Goal: Task Accomplishment & Management: Manage account settings

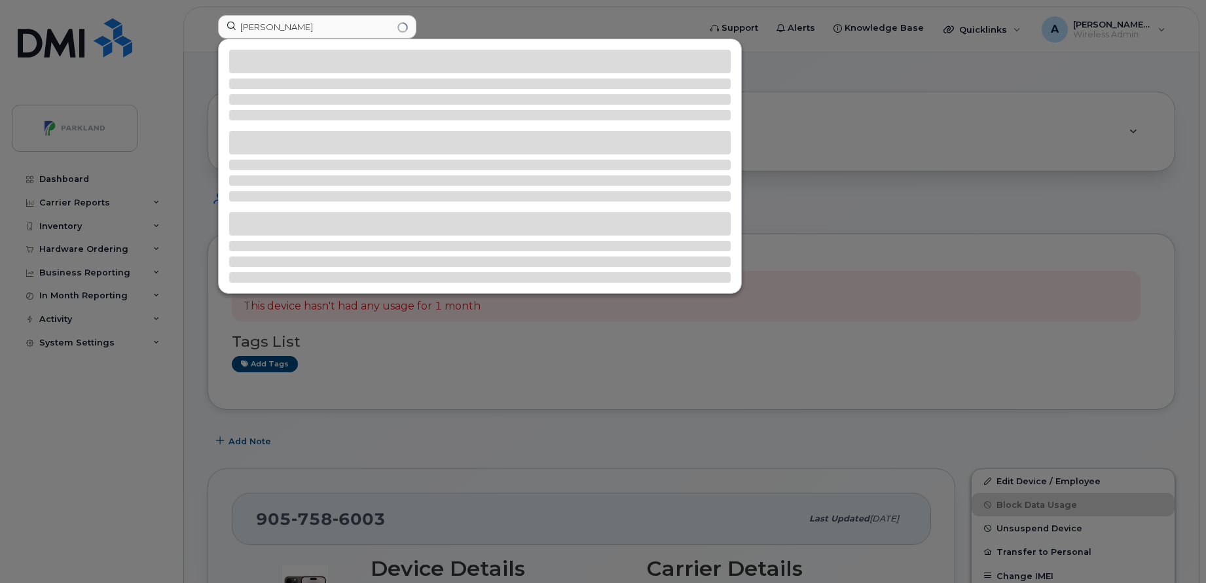
scroll to position [171, 0]
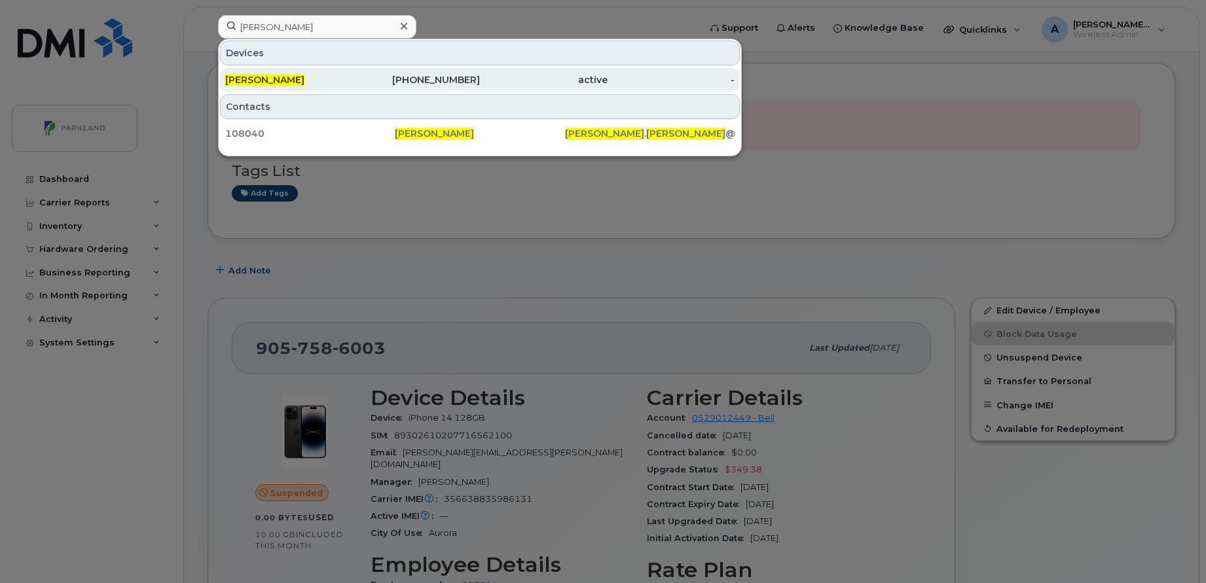
type input "[PERSON_NAME]"
click at [312, 84] on div "Trent Hopfner" at bounding box center [289, 79] width 128 height 13
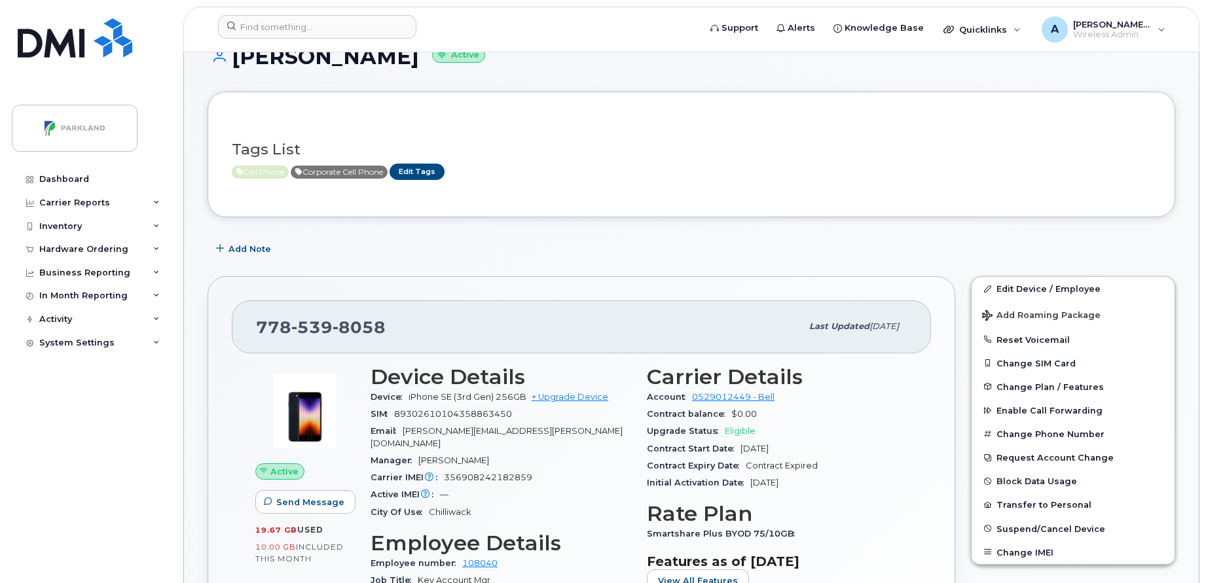
scroll to position [46, 0]
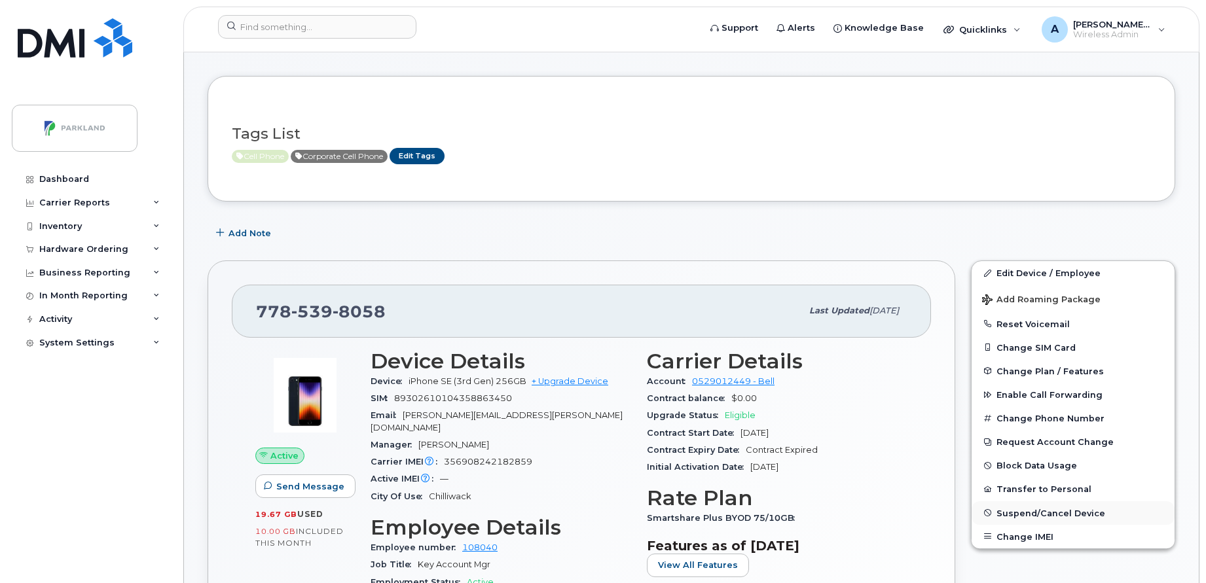
click at [1016, 510] on span "Suspend/Cancel Device" at bounding box center [1050, 513] width 109 height 10
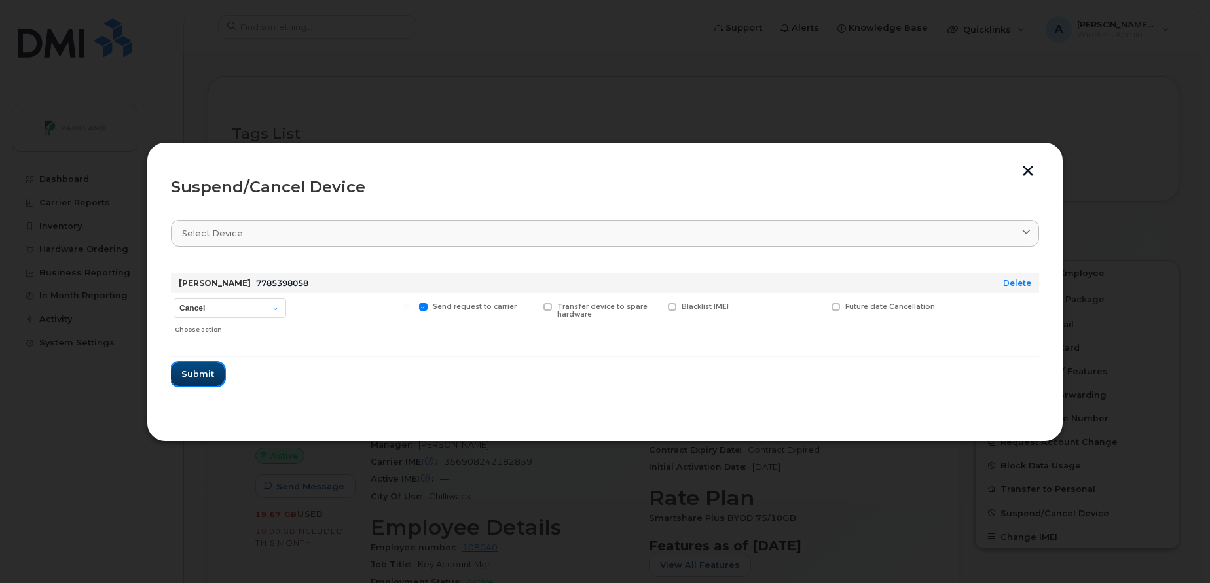
click at [199, 381] on button "Submit" at bounding box center [198, 375] width 54 height 24
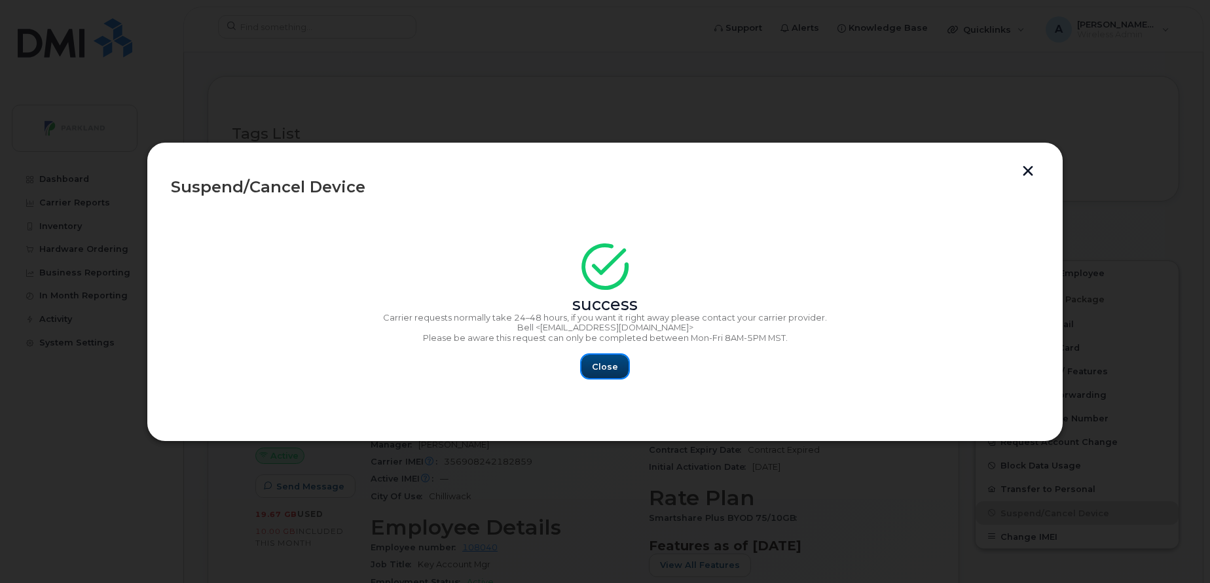
click at [607, 372] on span "Close" at bounding box center [605, 367] width 26 height 12
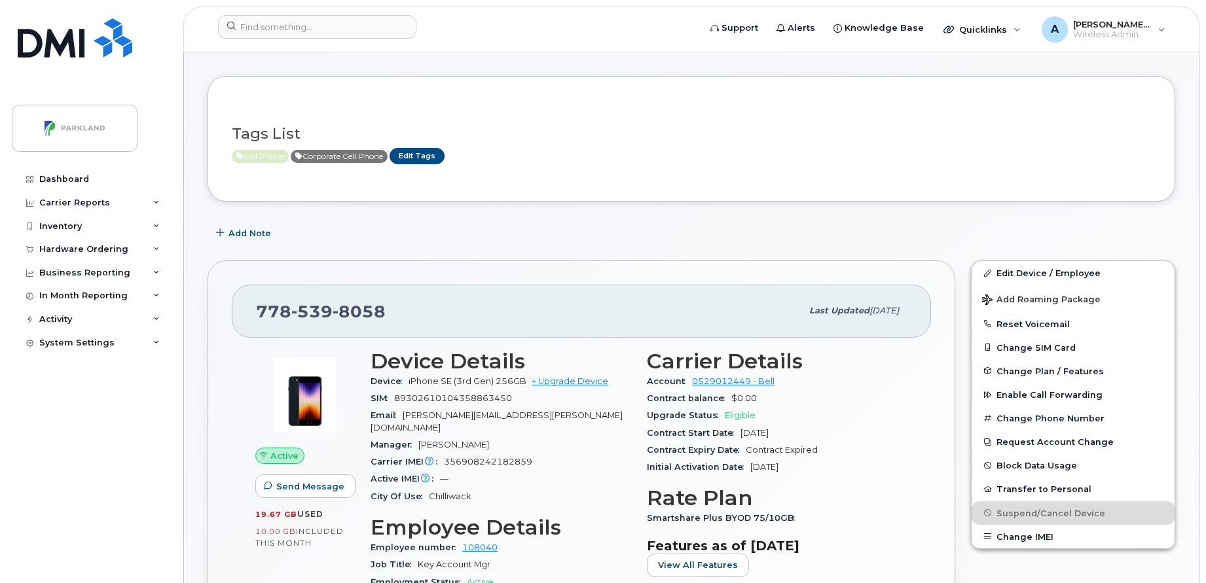
scroll to position [0, 0]
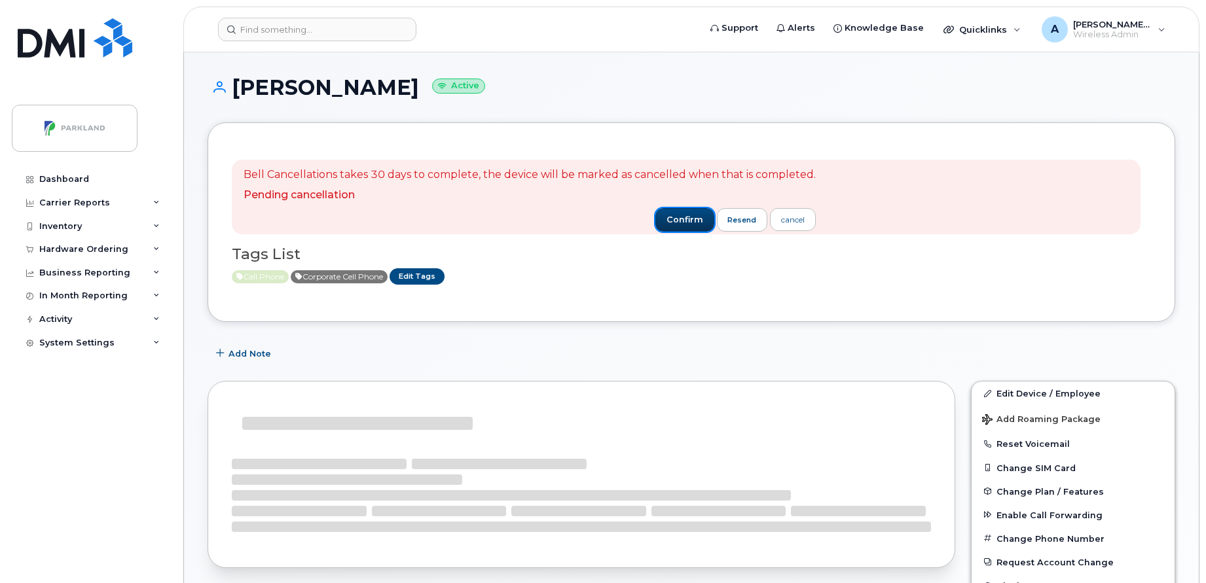
click at [675, 223] on span "confirm" at bounding box center [684, 220] width 37 height 12
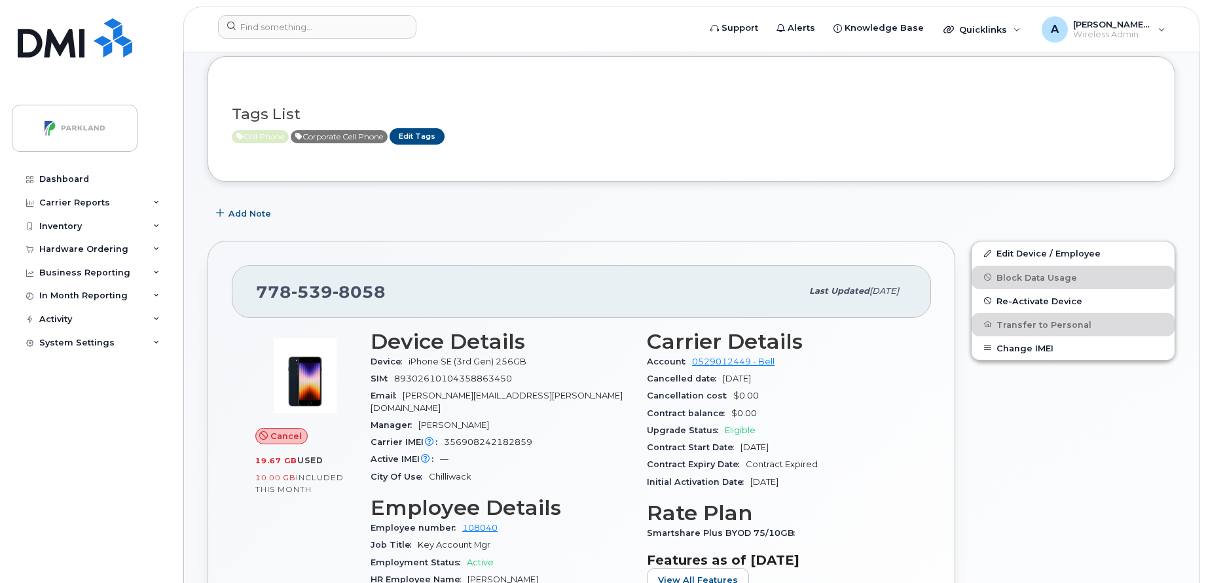
scroll to position [67, 0]
click at [369, 33] on input at bounding box center [317, 27] width 198 height 24
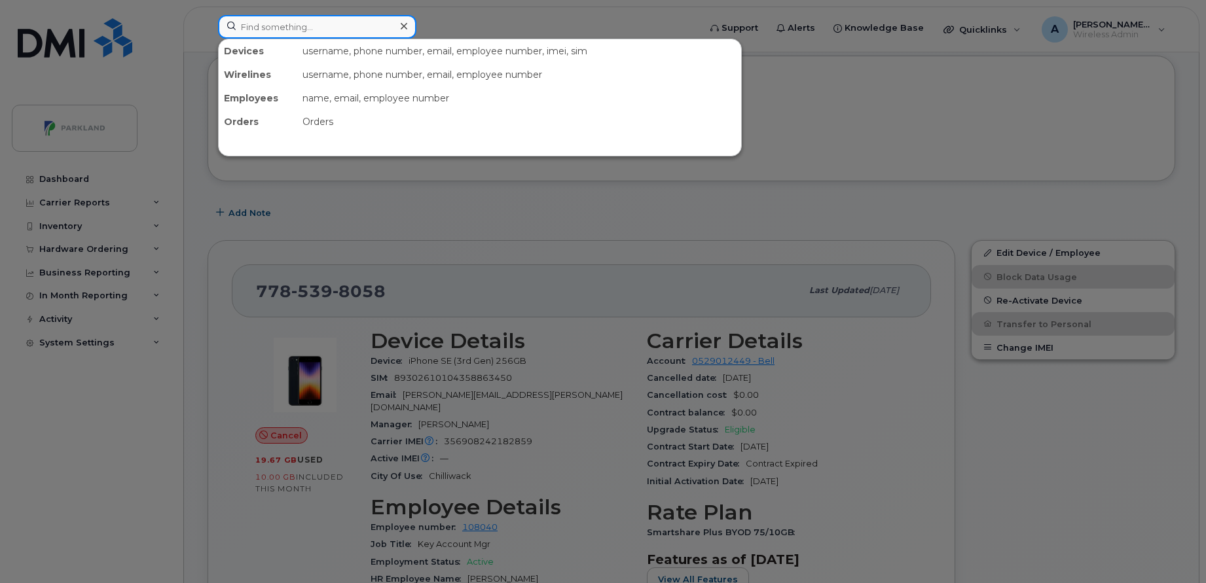
paste input "778 955 0887"
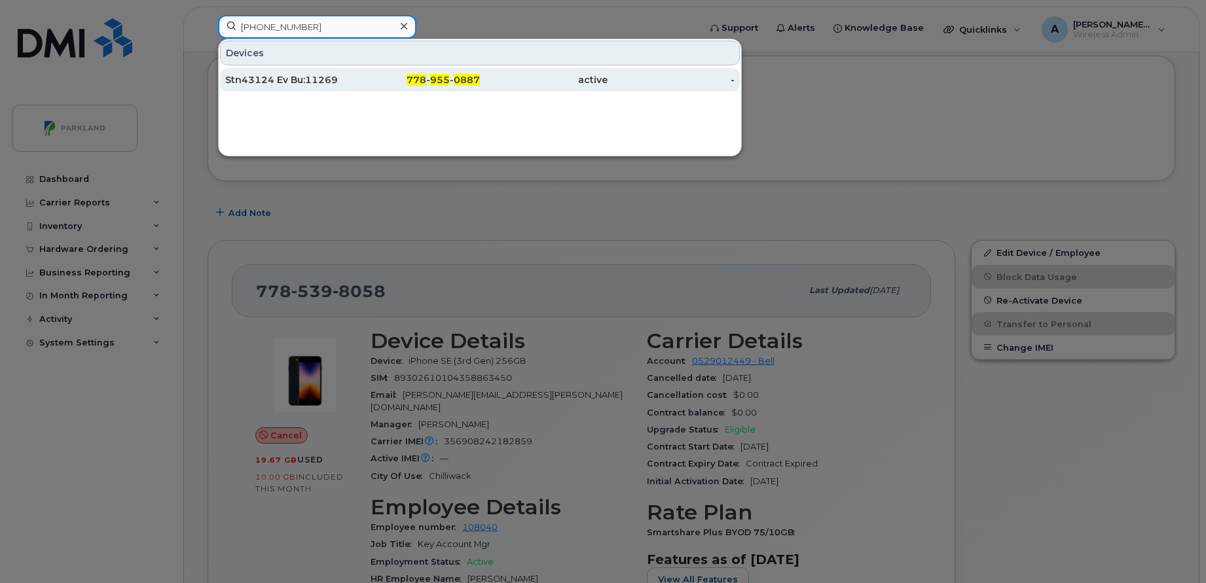
type input "778 955 0887"
click at [344, 81] on div "Stn43124 Ev Bu:11269" at bounding box center [289, 79] width 128 height 13
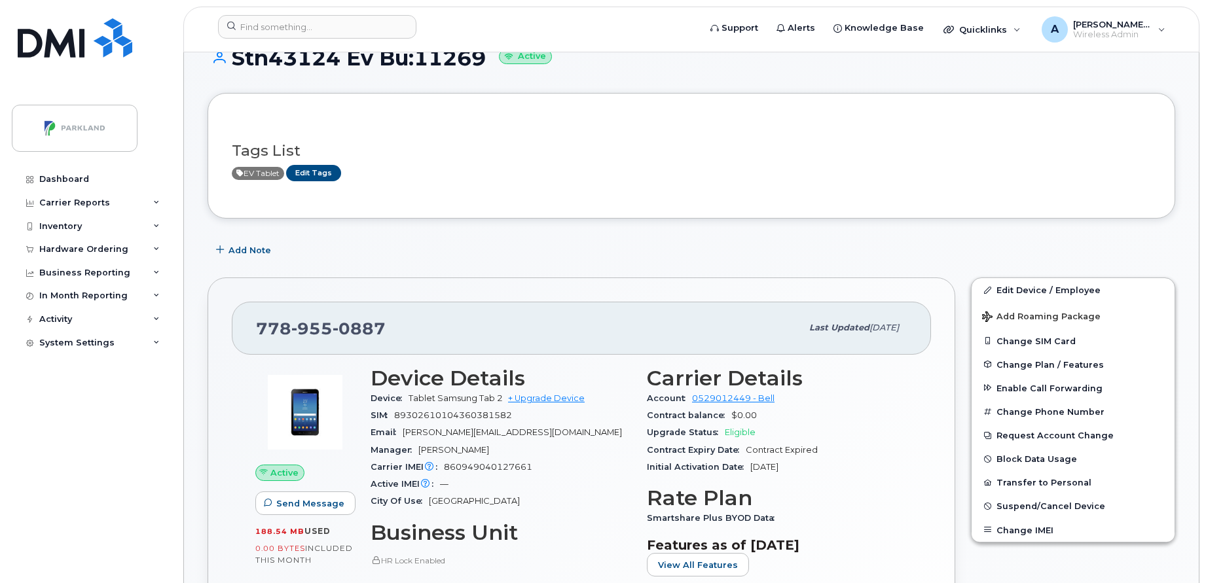
scroll to position [145, 0]
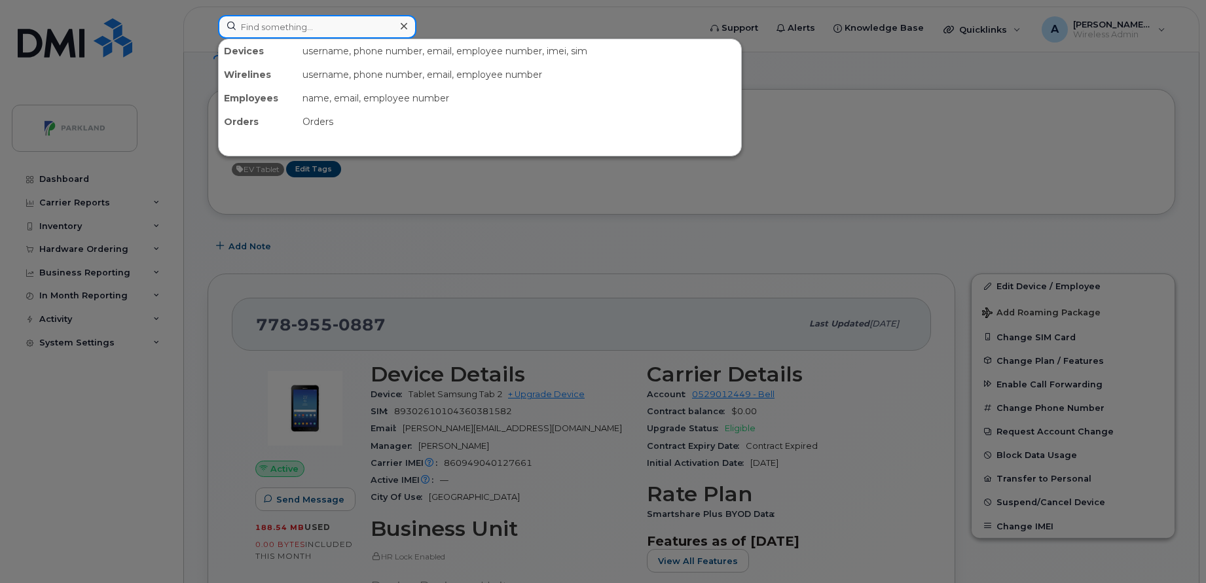
click at [369, 28] on input at bounding box center [317, 27] width 198 height 24
paste input "778 957 1989"
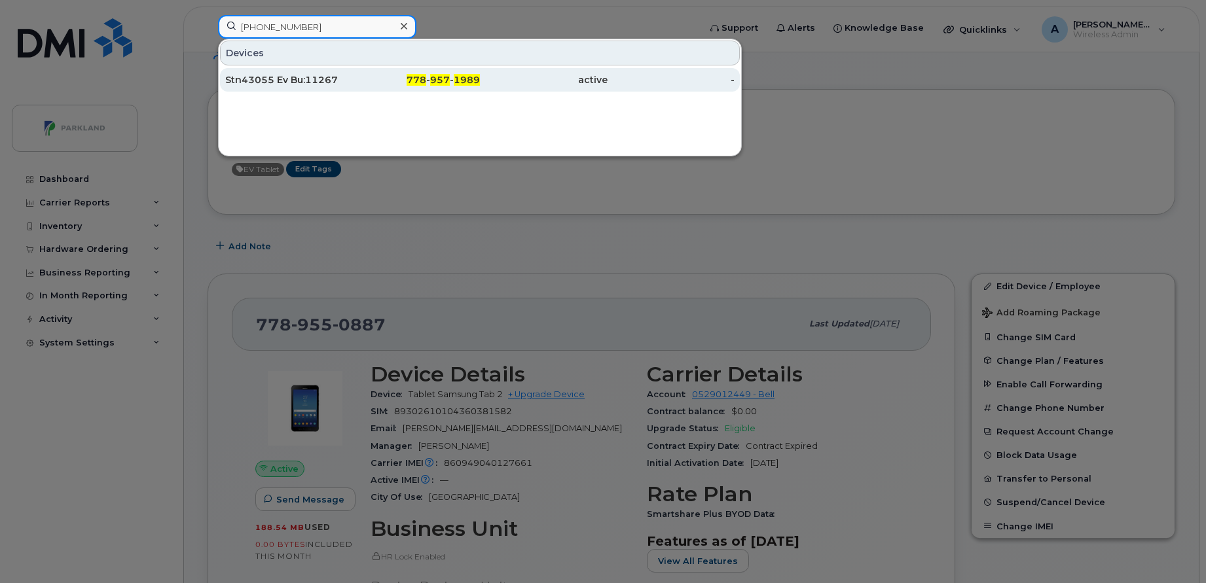
type input "778 957 1989"
click at [357, 70] on div "778 - 957 - 1989" at bounding box center [417, 80] width 128 height 24
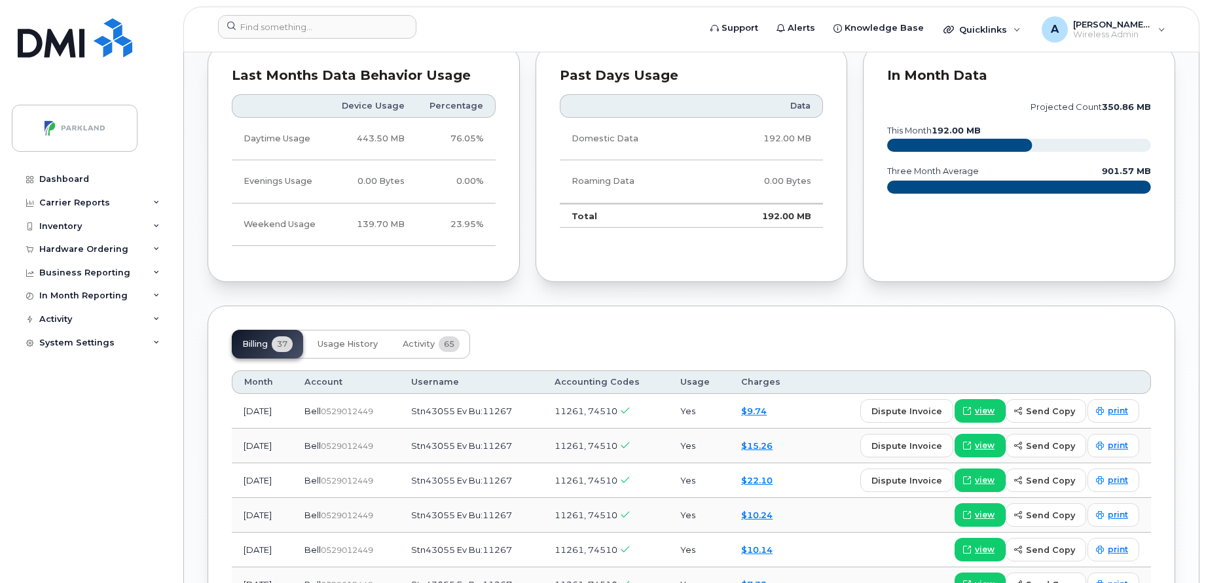
scroll to position [876, 0]
click at [994, 415] on span "view" at bounding box center [985, 410] width 20 height 12
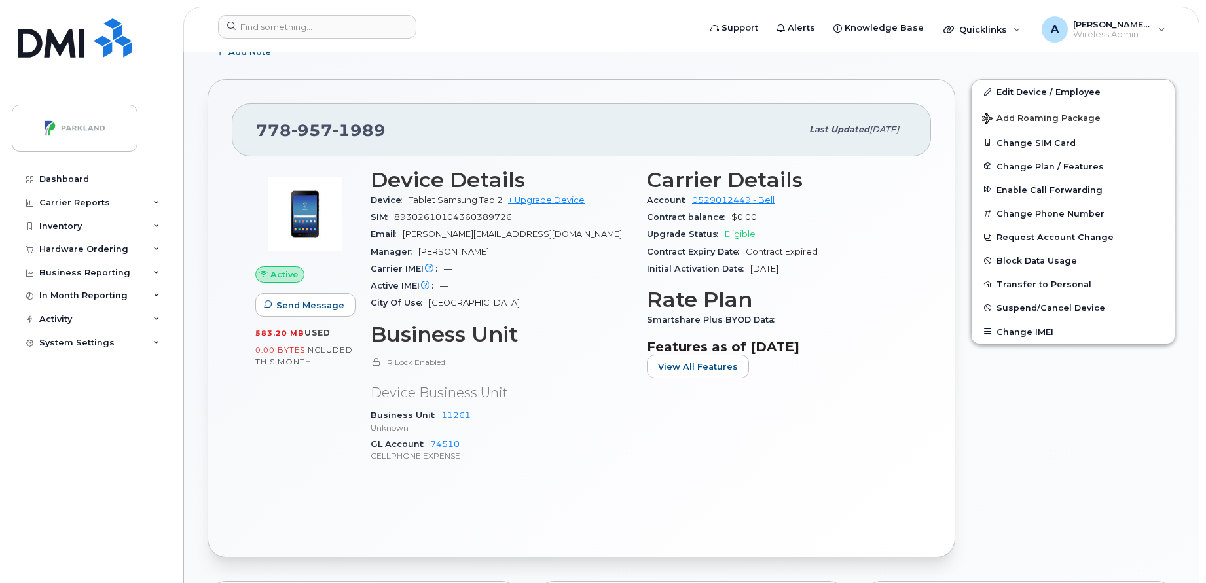
scroll to position [348, 0]
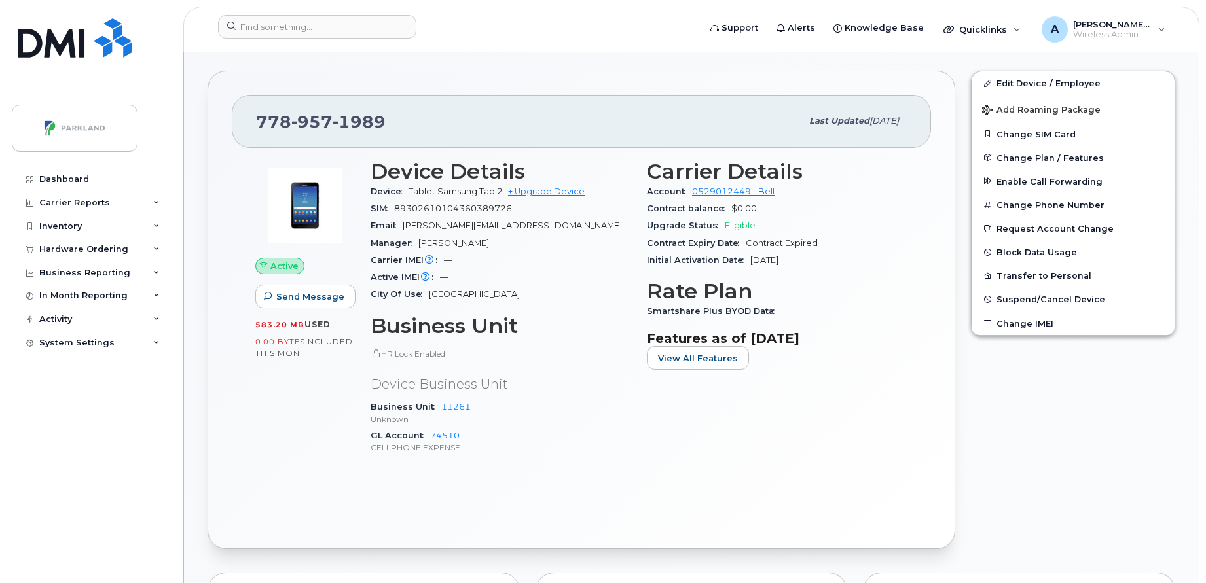
click at [552, 422] on p "Unknown" at bounding box center [500, 419] width 260 height 11
click at [383, 18] on input at bounding box center [317, 27] width 198 height 24
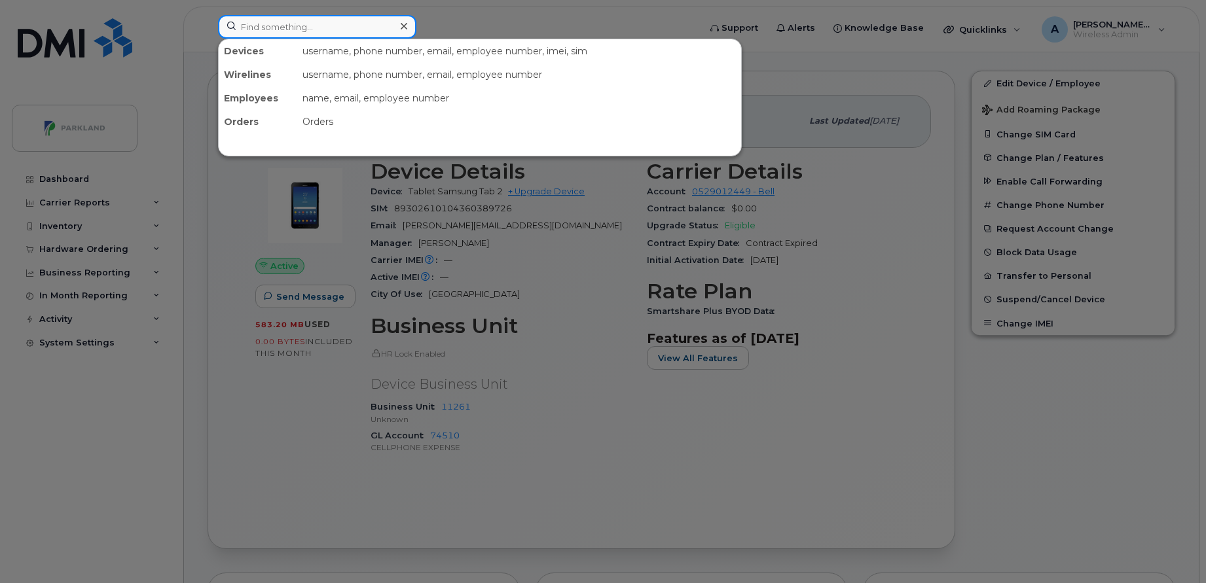
paste input "403 837 1425"
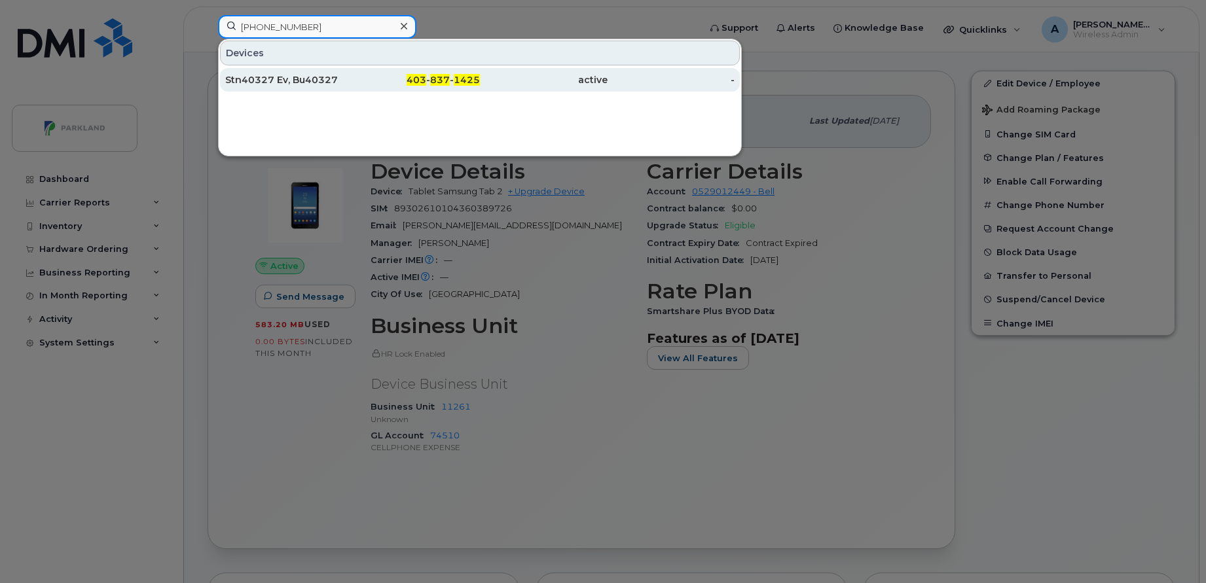
type input "403 837 1425"
click at [332, 74] on div "Stn40327 Ev, Bu40327" at bounding box center [289, 79] width 128 height 13
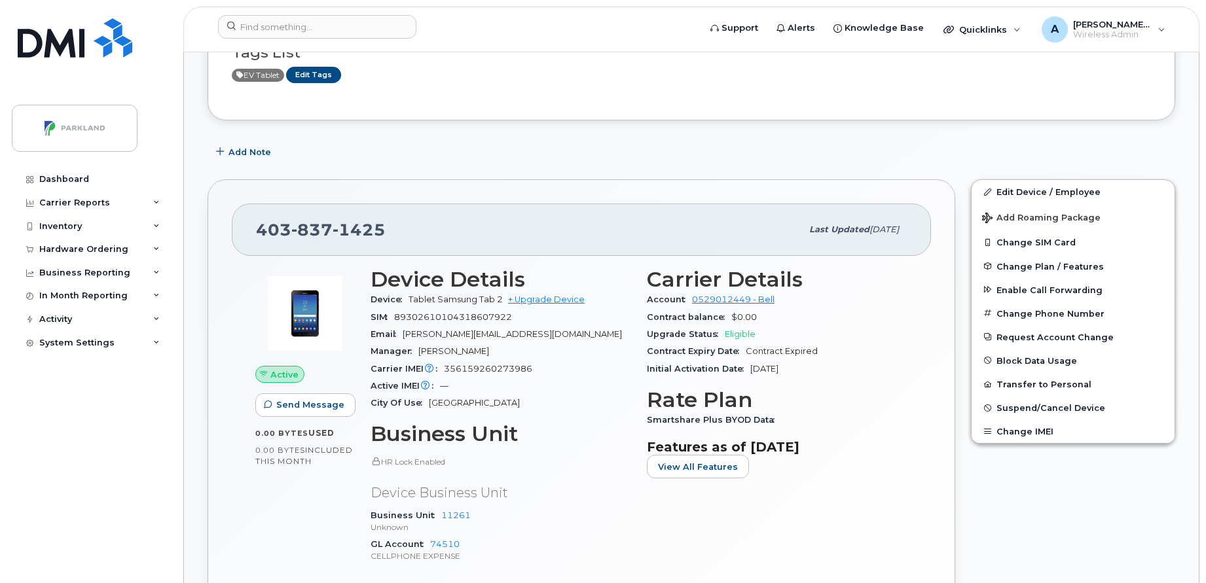
scroll to position [294, 0]
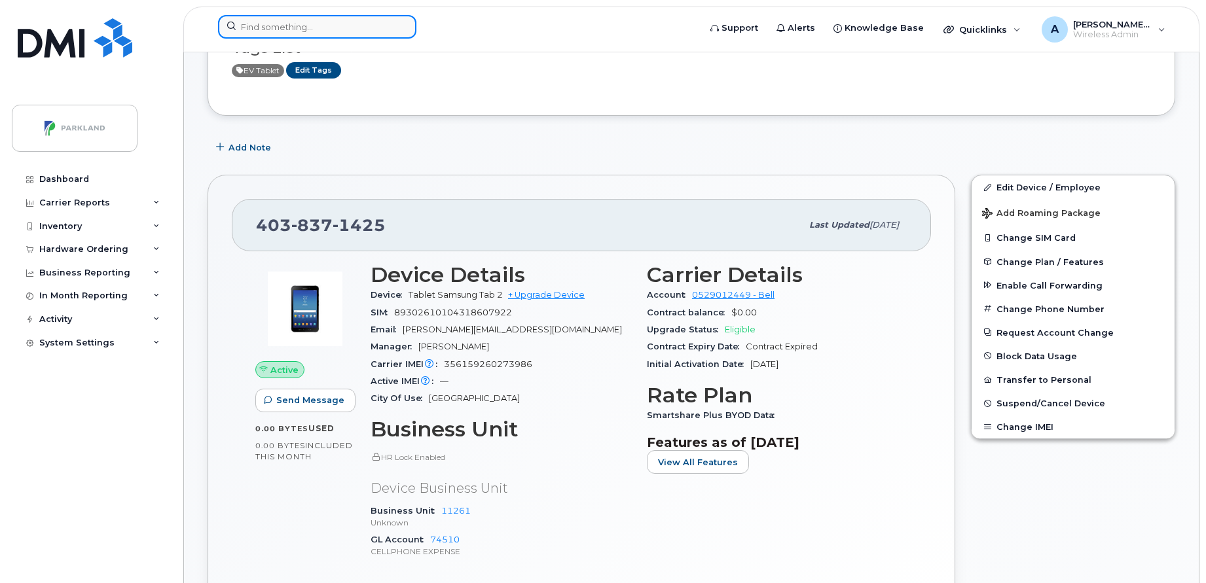
click at [331, 27] on input at bounding box center [317, 27] width 198 height 24
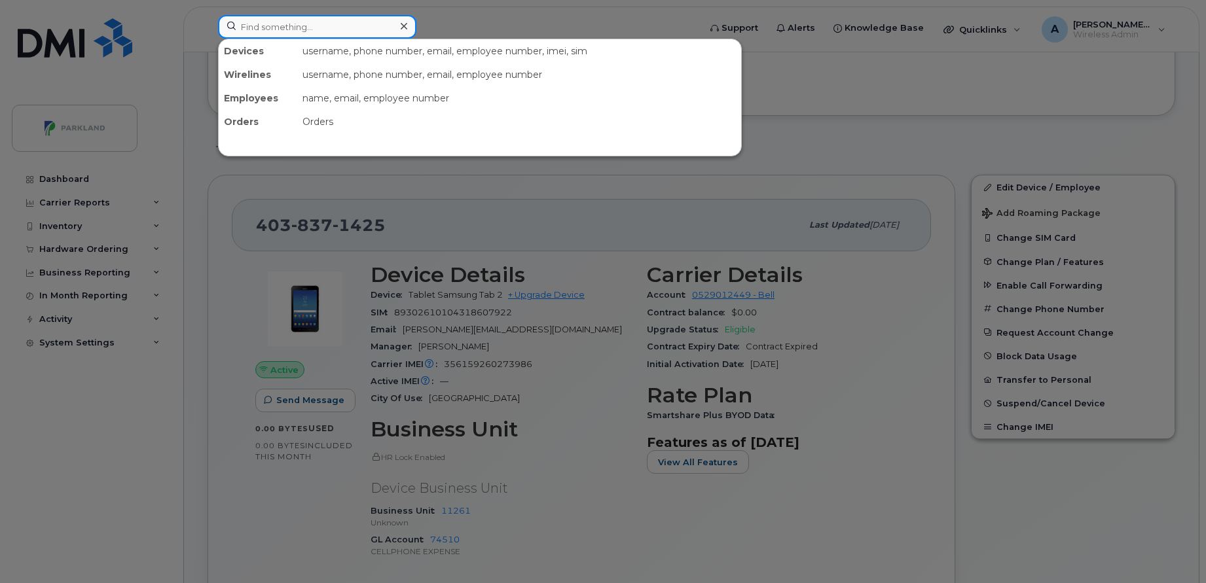
paste input "[PHONE_NUMBER]"
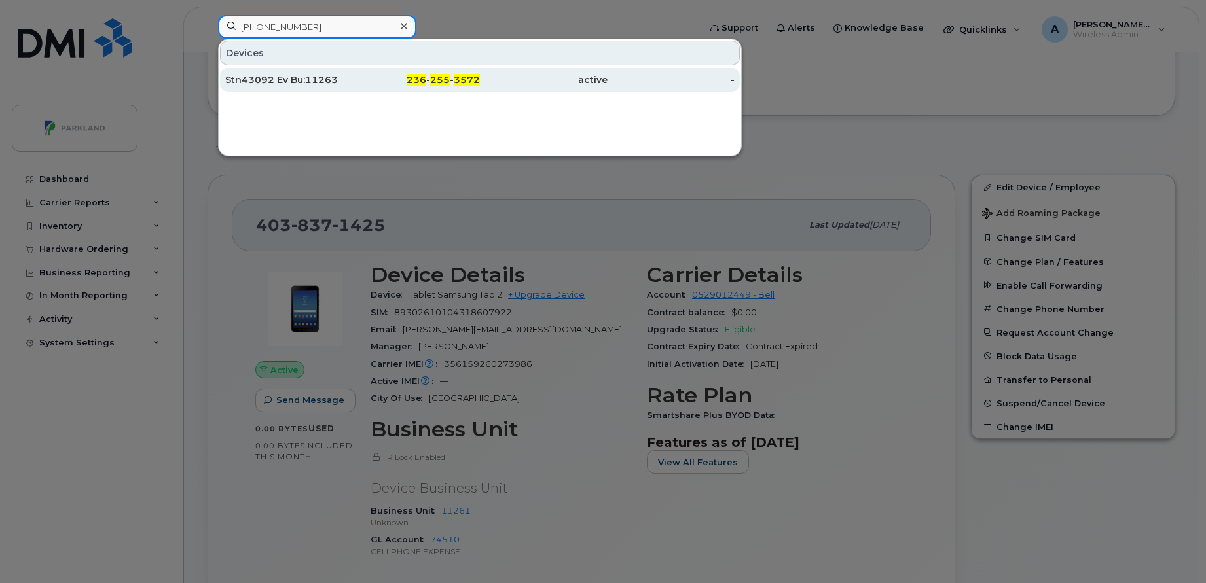
type input "[PHONE_NUMBER]"
click at [310, 73] on div "Stn43092 Ev Bu:11263" at bounding box center [289, 80] width 128 height 24
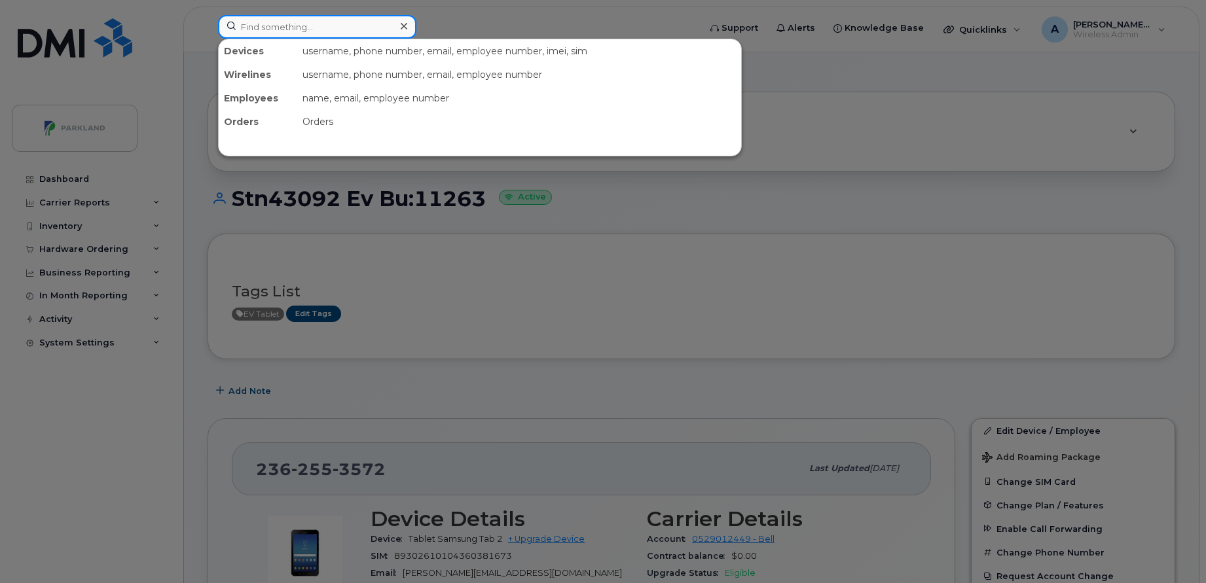
click at [330, 21] on input at bounding box center [317, 27] width 198 height 24
paste input "778 957 1989"
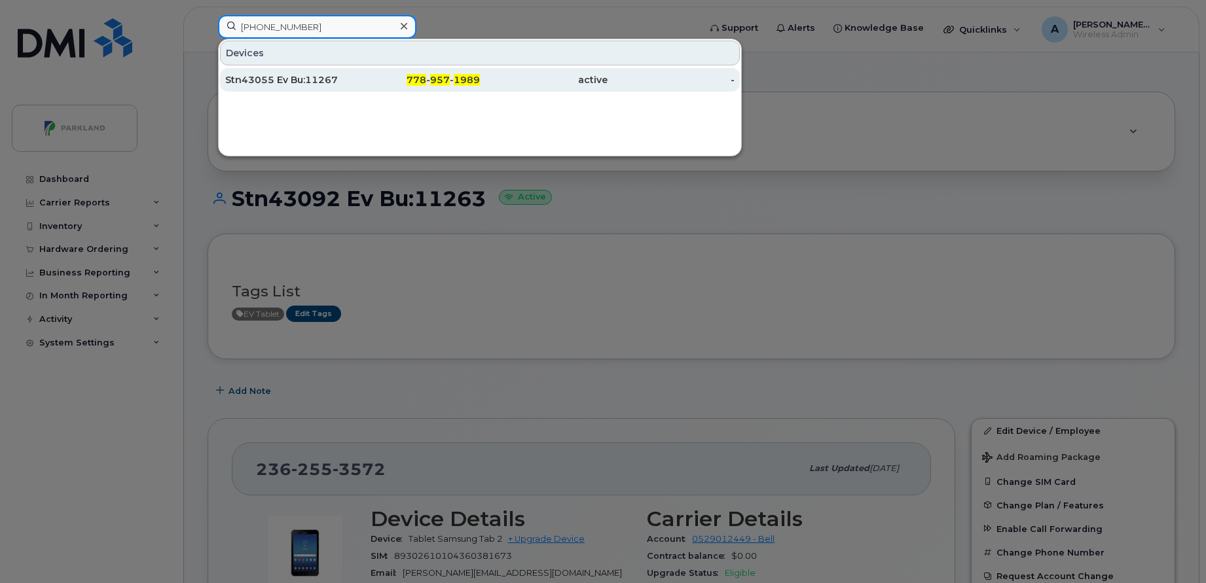
type input "778 957 1989"
click at [299, 81] on div "Stn43055 Ev Bu:11267" at bounding box center [289, 79] width 128 height 13
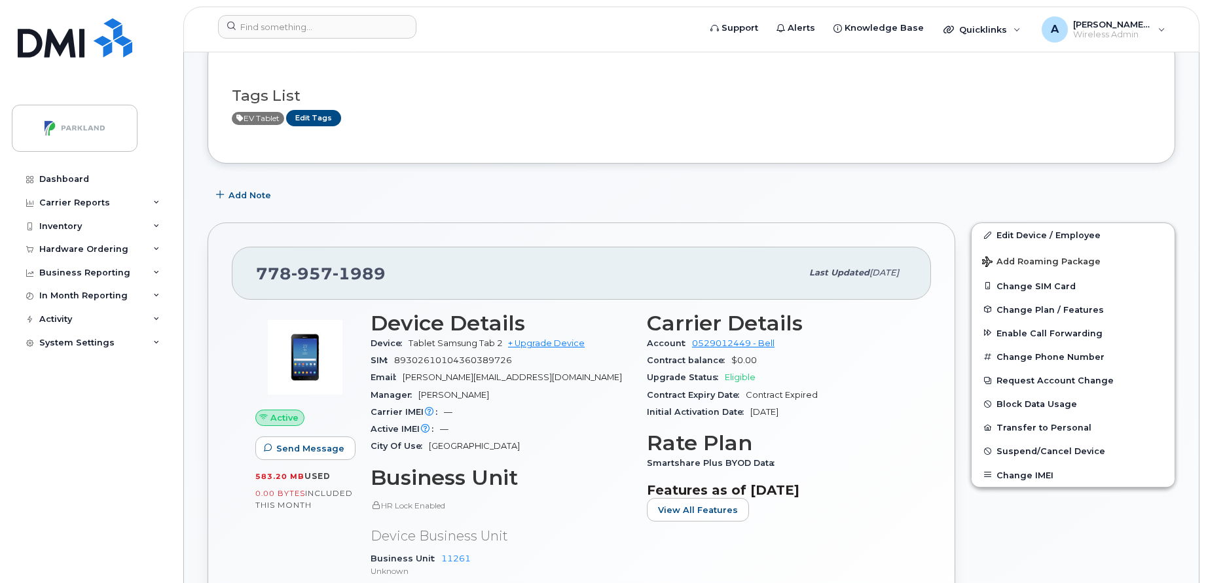
scroll to position [200, 0]
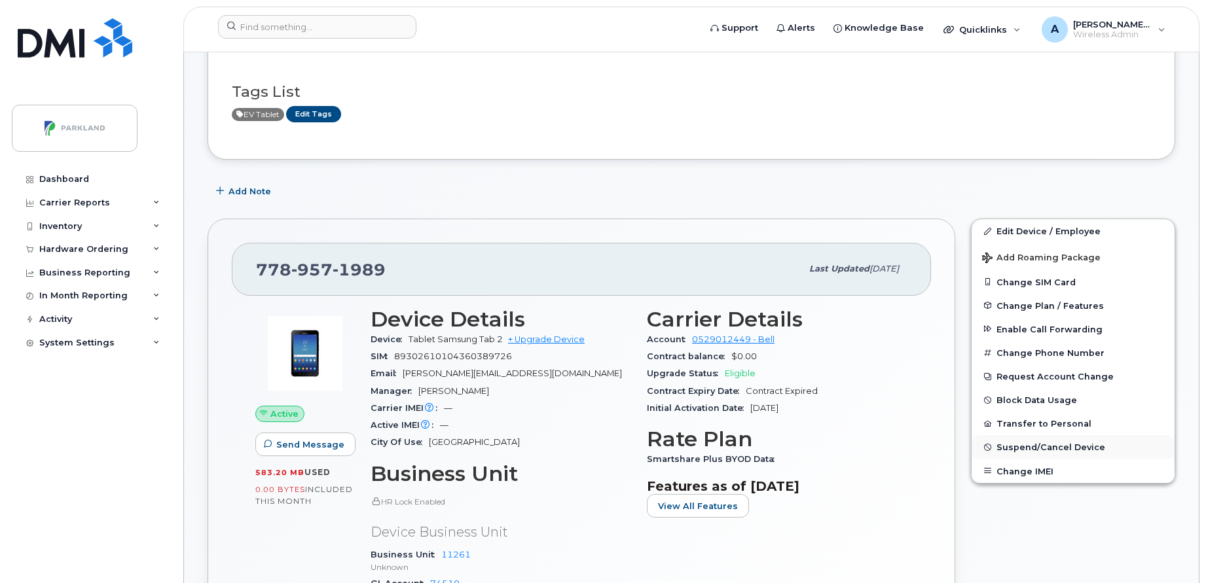
click at [1021, 446] on span "Suspend/Cancel Device" at bounding box center [1050, 447] width 109 height 10
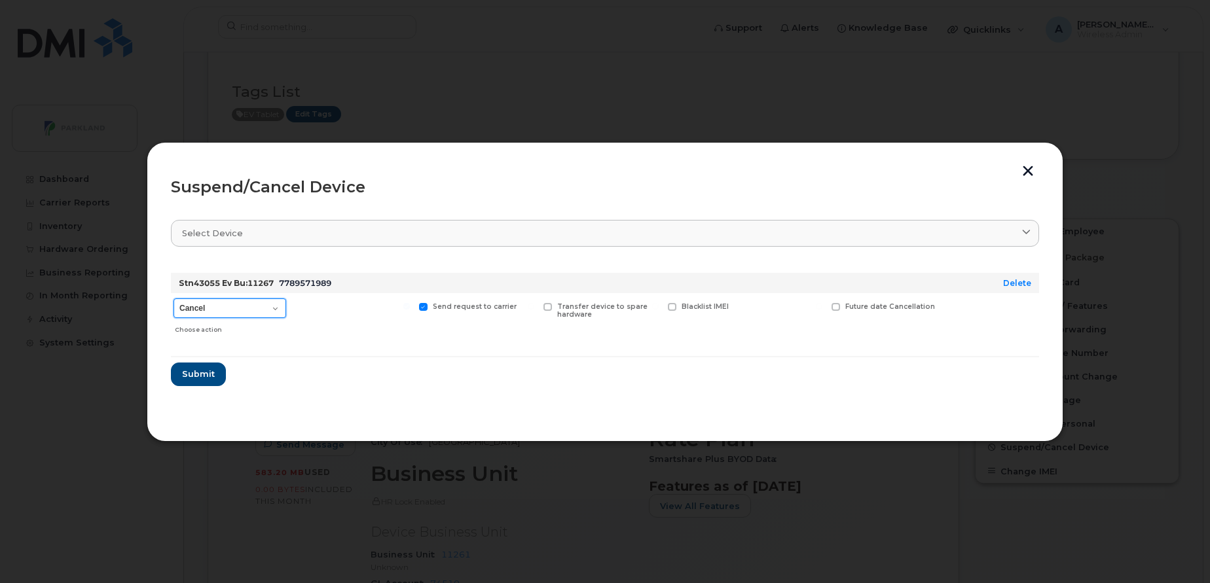
click at [264, 314] on select "Cancel Suspend - Extend Suspension Suspend - Reduced Rate Suspend - Full Rate S…" at bounding box center [229, 308] width 113 height 20
click at [251, 300] on select "Cancel Suspend - Extend Suspension Suspend - Reduced Rate Suspend - Full Rate S…" at bounding box center [229, 308] width 113 height 20
click at [194, 371] on span "Submit" at bounding box center [197, 374] width 33 height 12
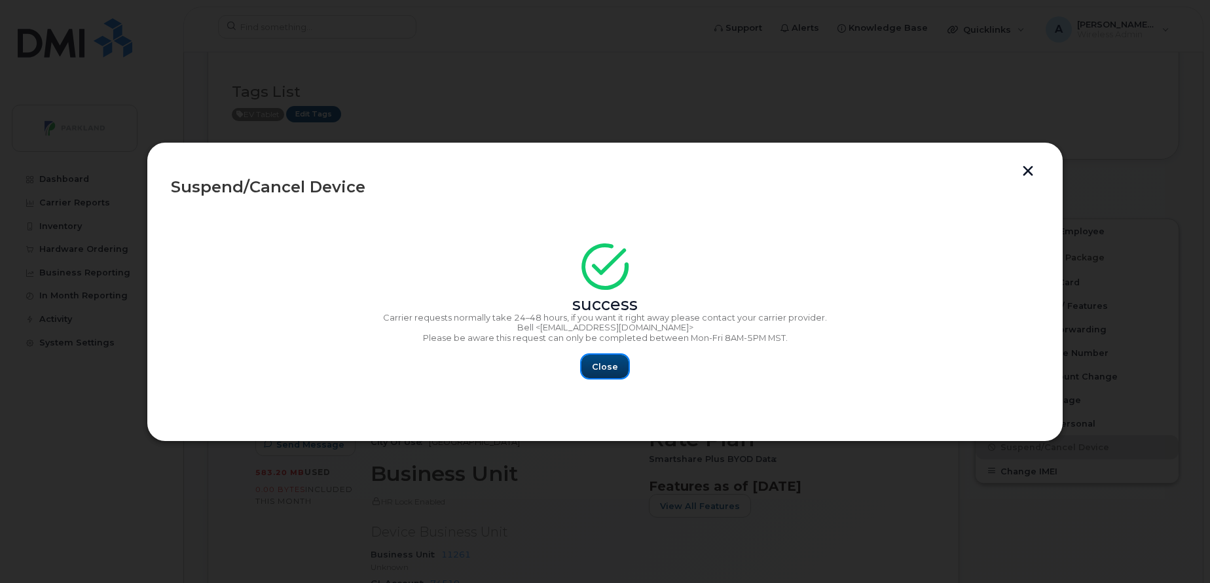
click at [593, 372] on span "Close" at bounding box center [605, 367] width 26 height 12
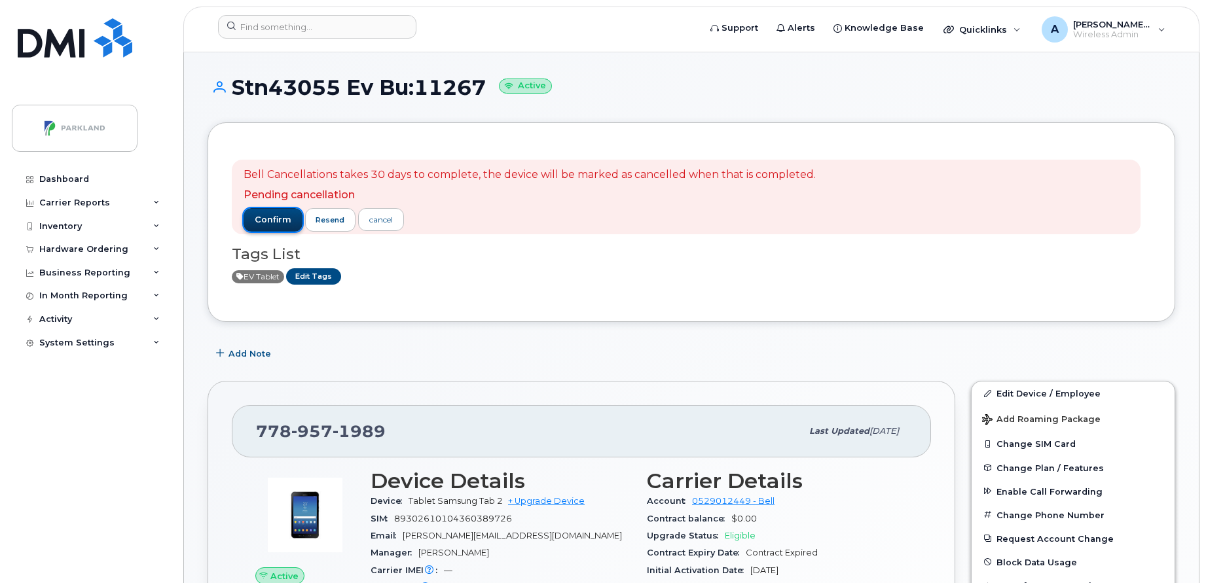
click at [273, 228] on button "confirm" at bounding box center [272, 220] width 59 height 24
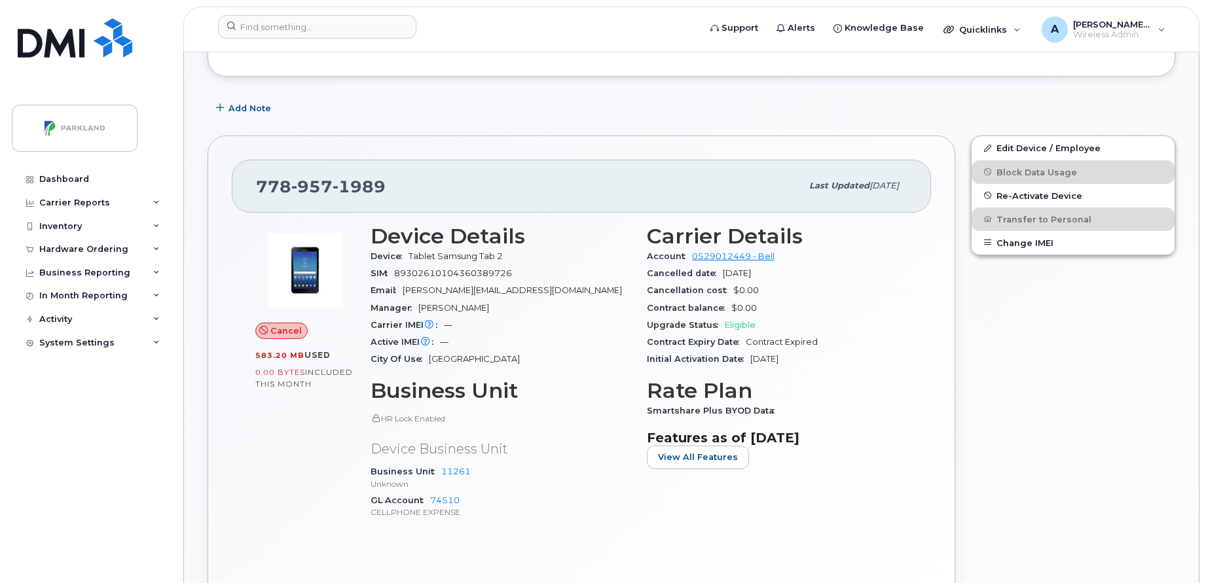
scroll to position [282, 0]
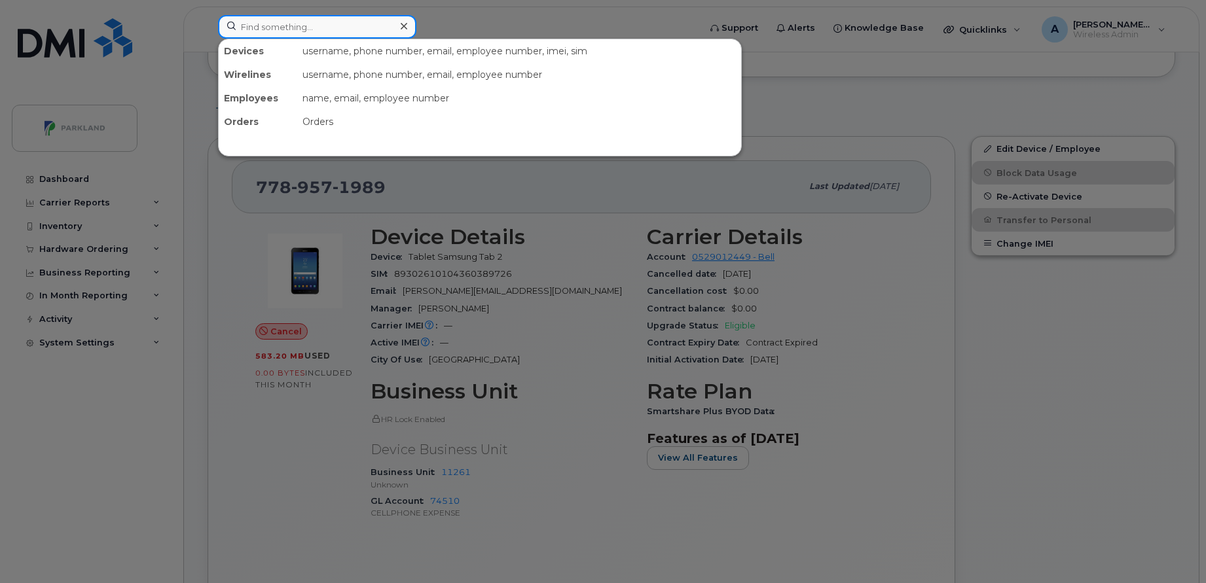
click at [386, 27] on input at bounding box center [317, 27] width 198 height 24
paste input "778 955 0887"
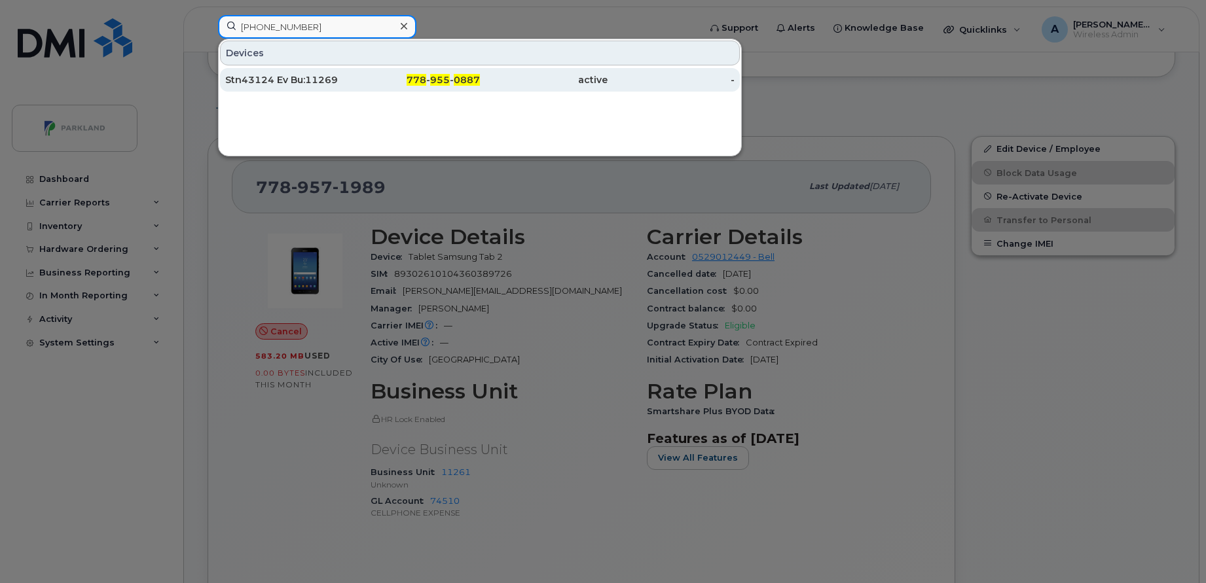
type input "778 955 0887"
click at [338, 84] on div "Stn43124 Ev Bu:11269" at bounding box center [289, 79] width 128 height 13
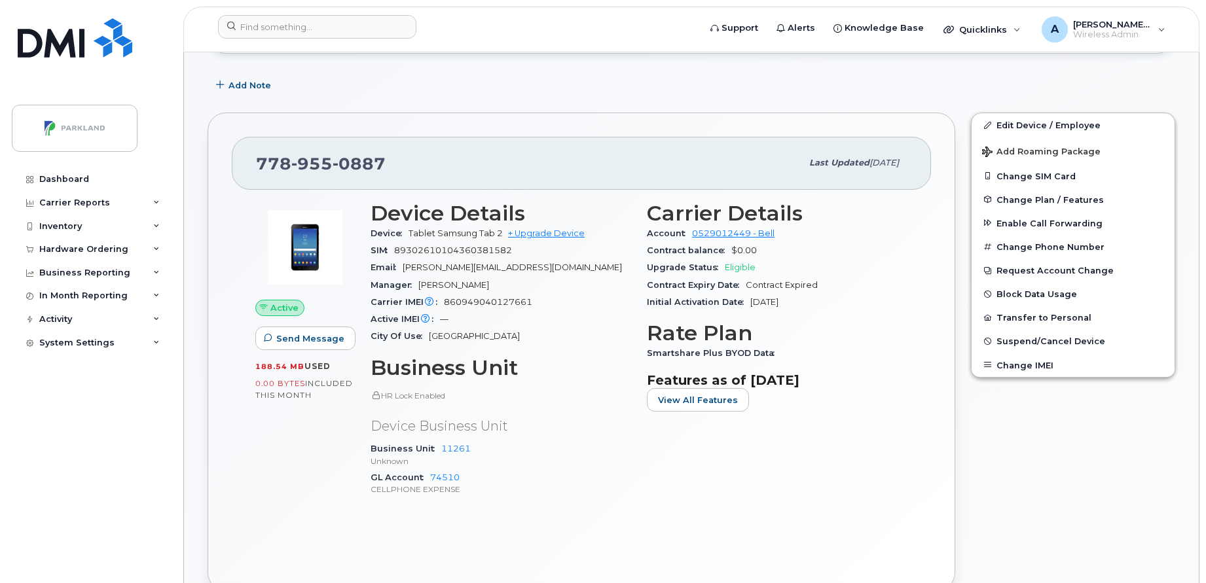
scroll to position [306, 0]
click at [1021, 340] on span "Suspend/Cancel Device" at bounding box center [1050, 341] width 109 height 10
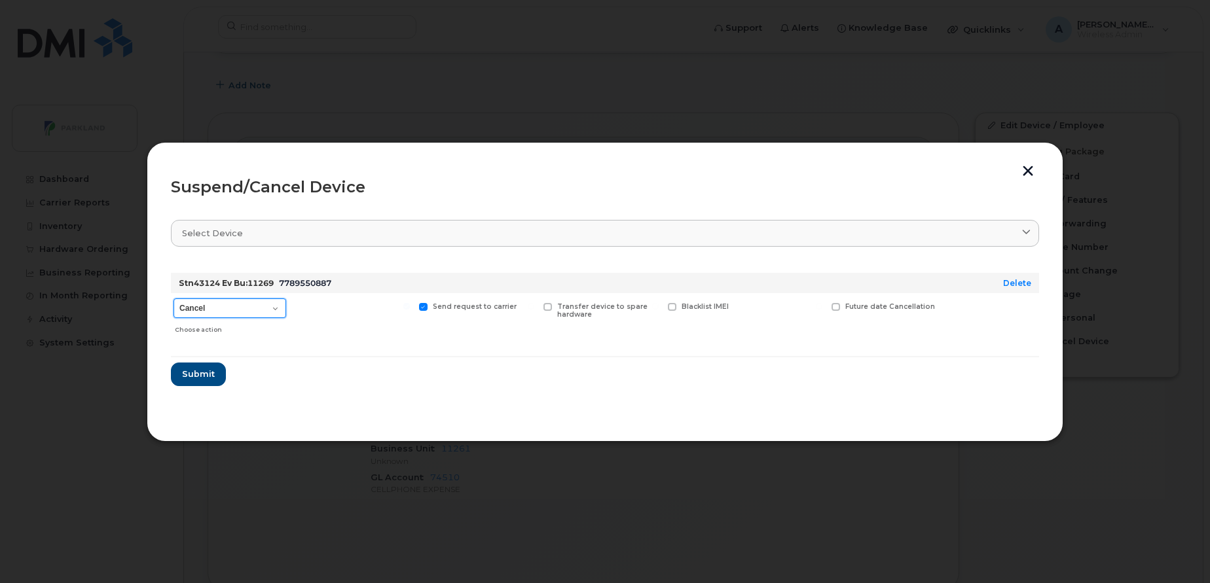
click at [251, 310] on select "Cancel Suspend - Extend Suspension Suspend - Reduced Rate Suspend - Full Rate S…" at bounding box center [229, 308] width 113 height 20
click at [185, 378] on span "Submit" at bounding box center [197, 374] width 33 height 12
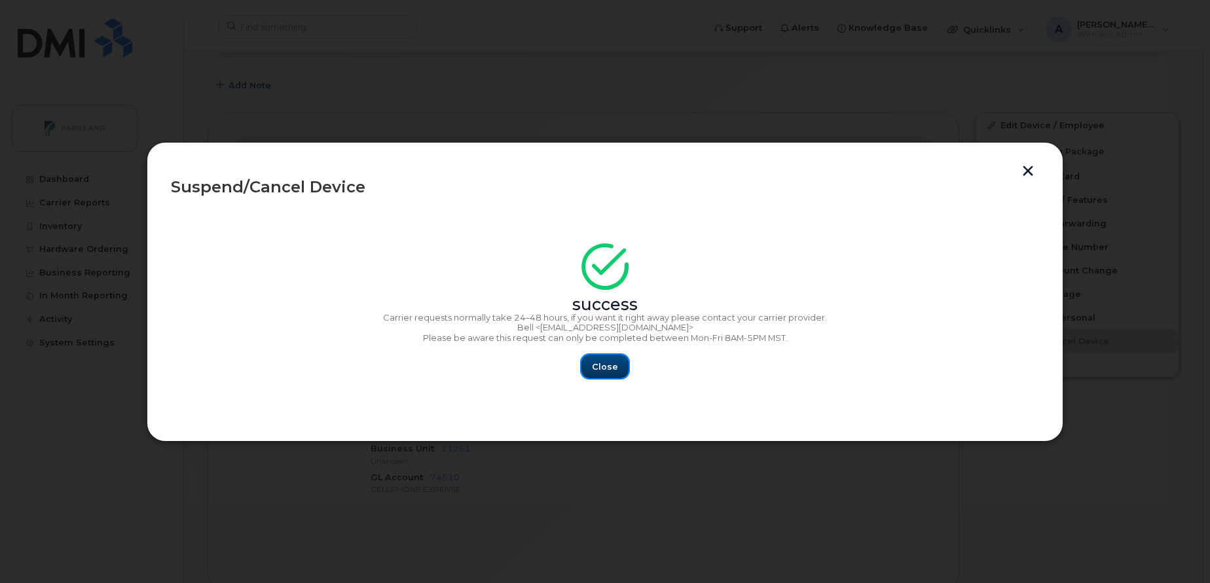
click at [591, 363] on button "Close" at bounding box center [604, 367] width 47 height 24
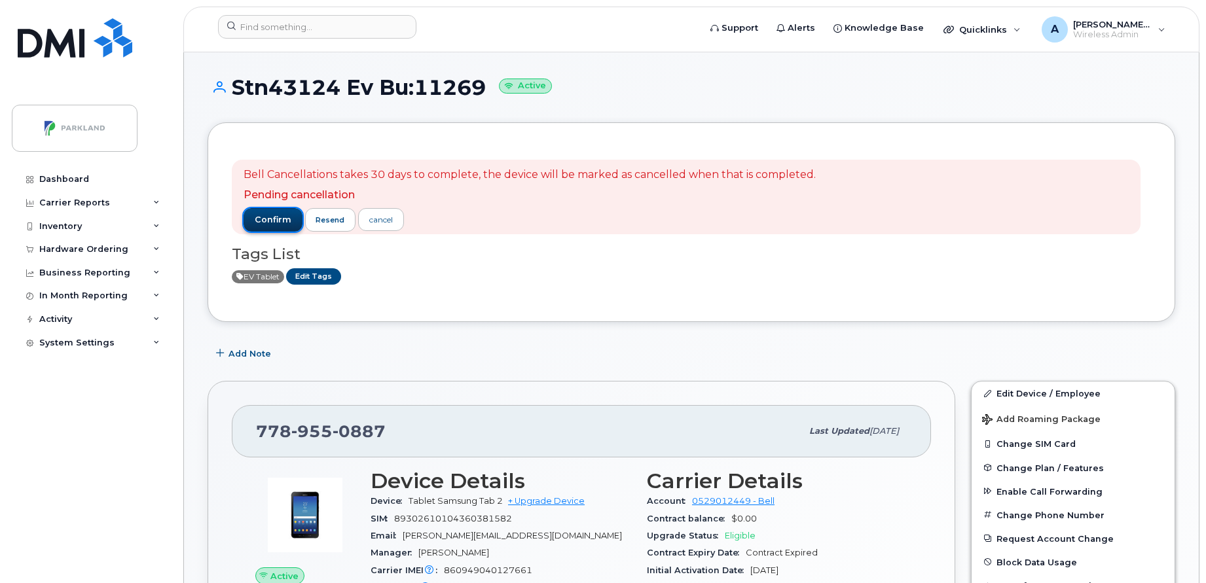
click at [268, 219] on span "confirm" at bounding box center [273, 220] width 37 height 12
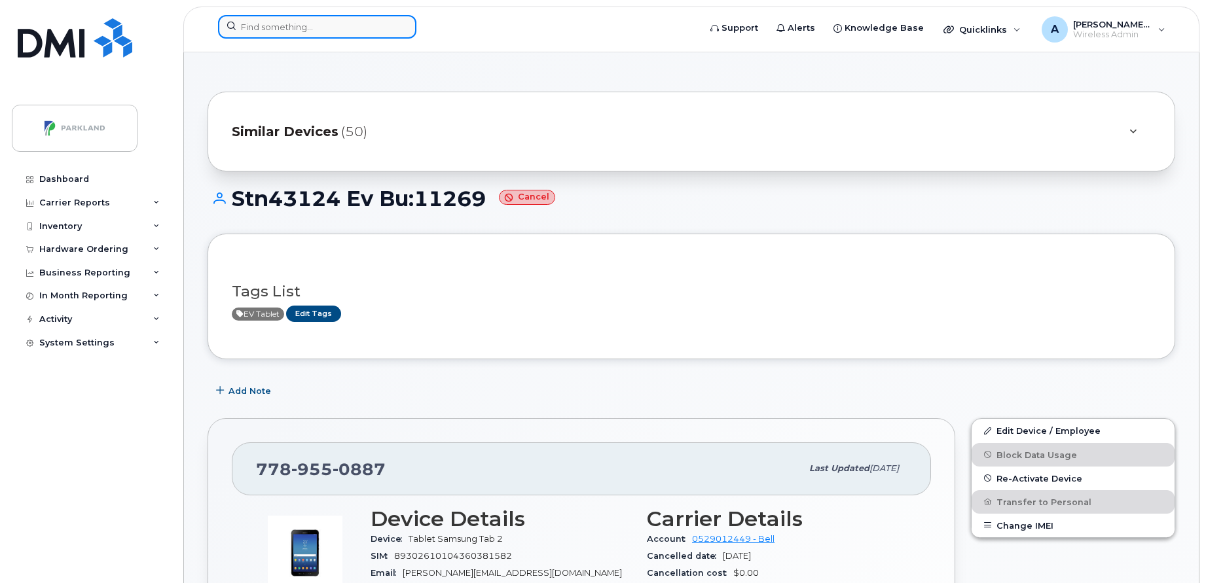
click at [328, 30] on input at bounding box center [317, 27] width 198 height 24
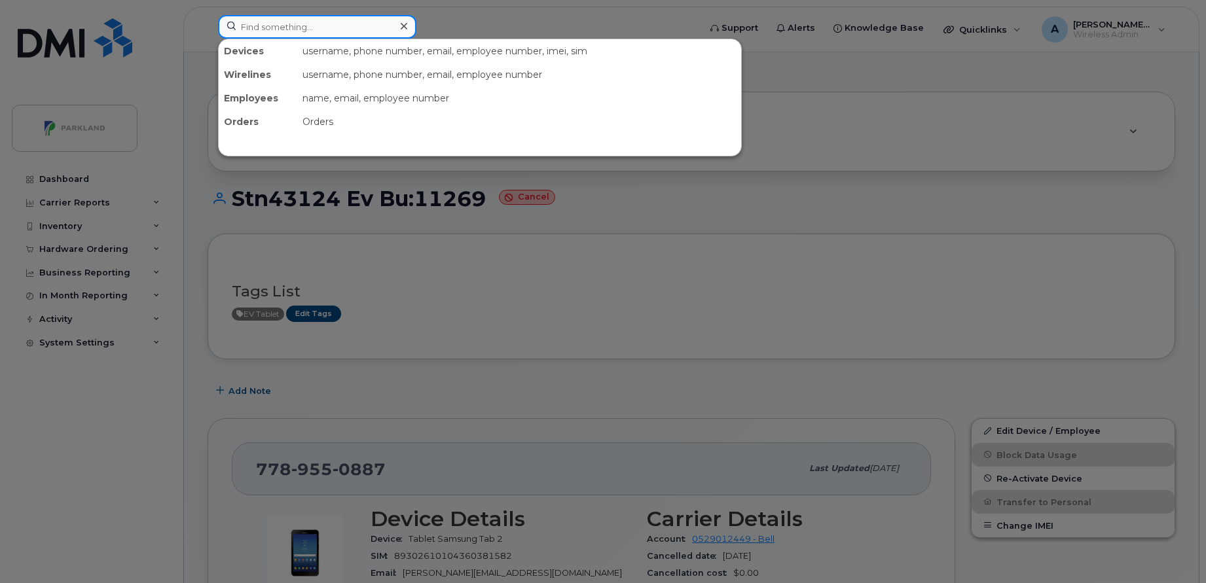
paste input "403 837 1425"
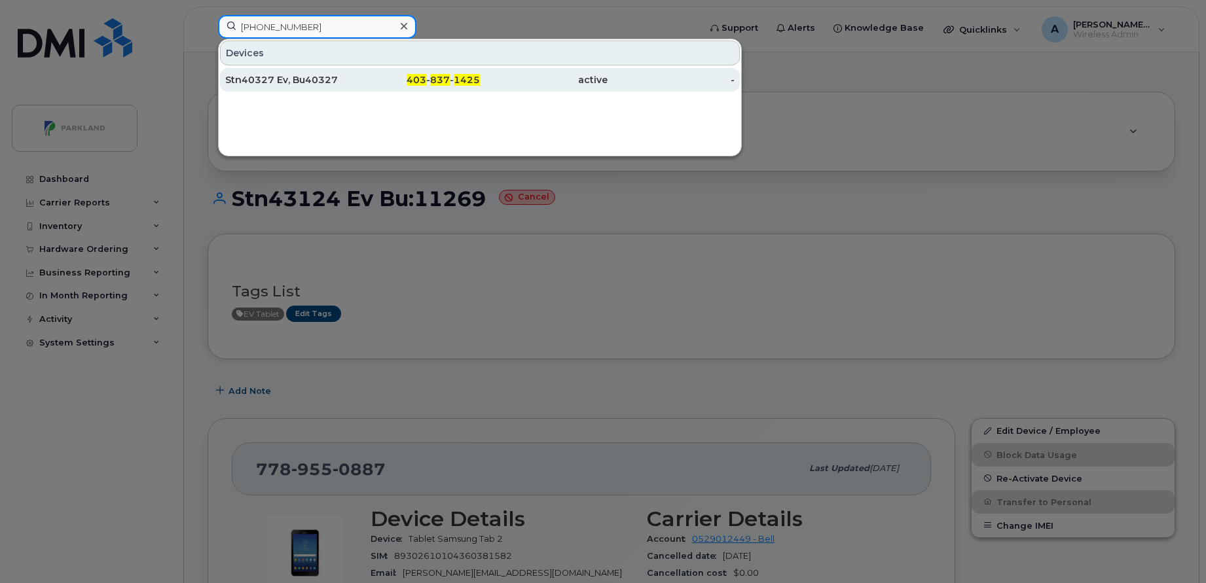
type input "403 837 1425"
click at [325, 77] on div "Stn40327 Ev, Bu40327" at bounding box center [289, 79] width 128 height 13
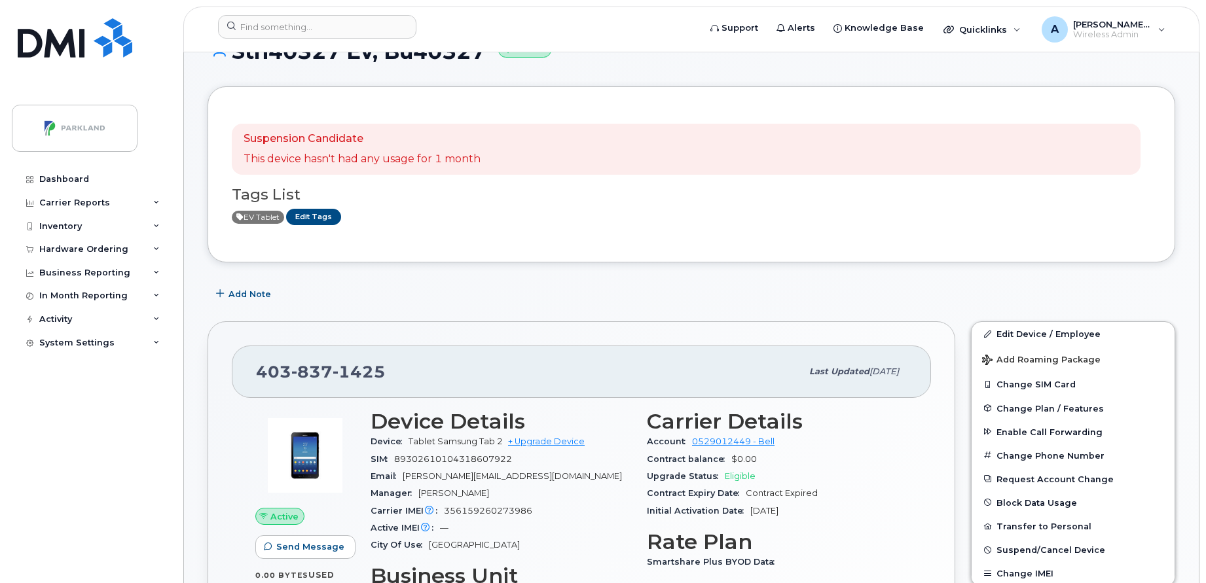
scroll to position [259, 0]
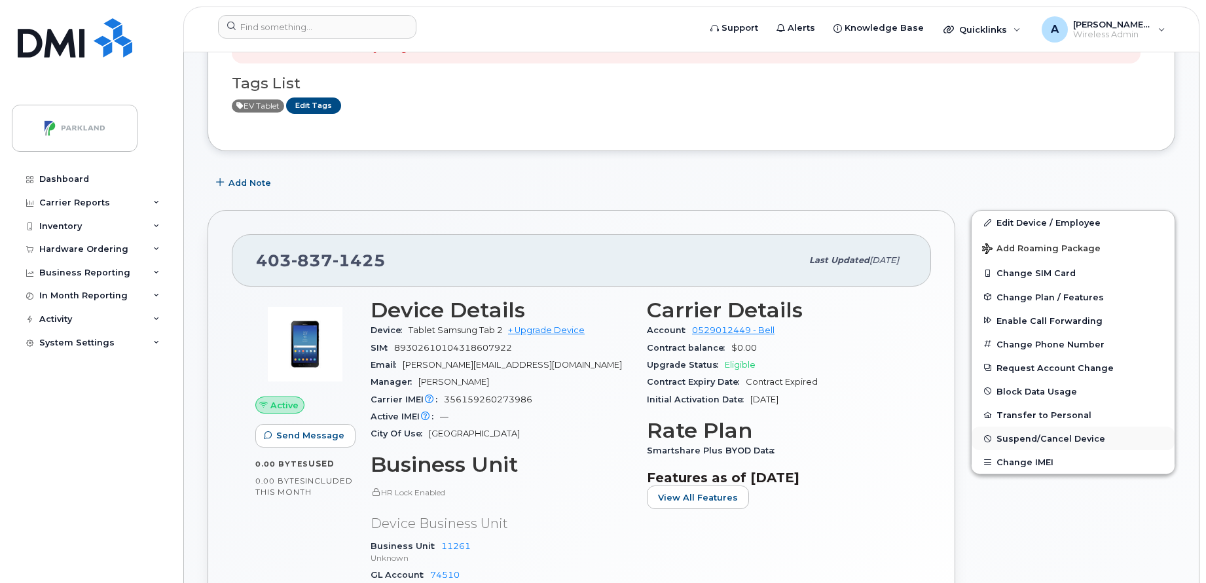
click at [1084, 441] on span "Suspend/Cancel Device" at bounding box center [1050, 439] width 109 height 10
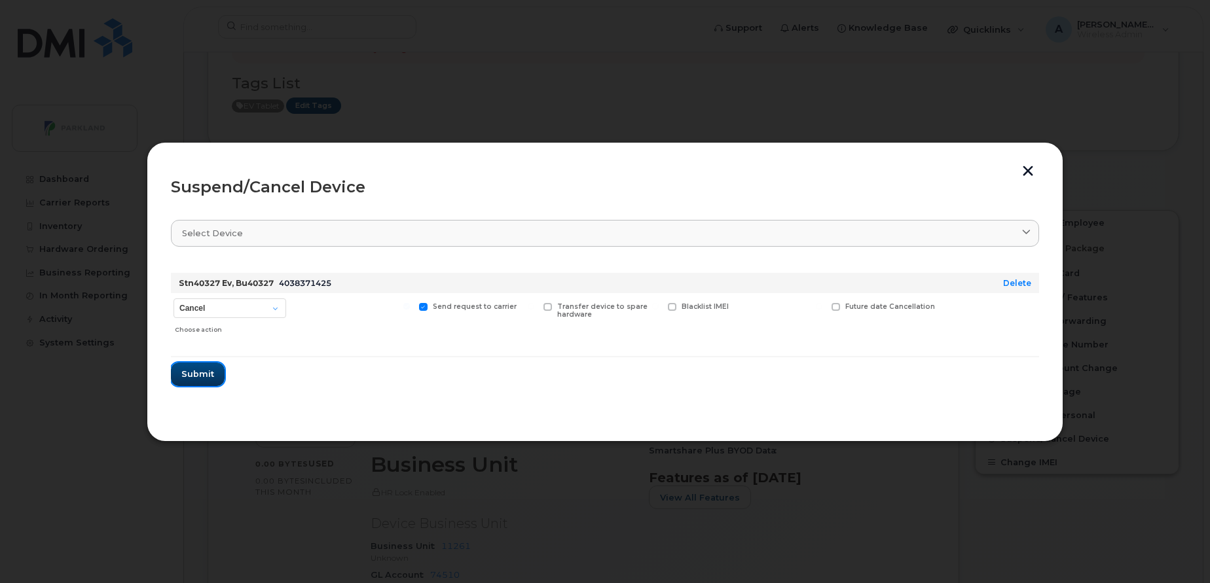
click at [199, 376] on span "Submit" at bounding box center [197, 374] width 33 height 12
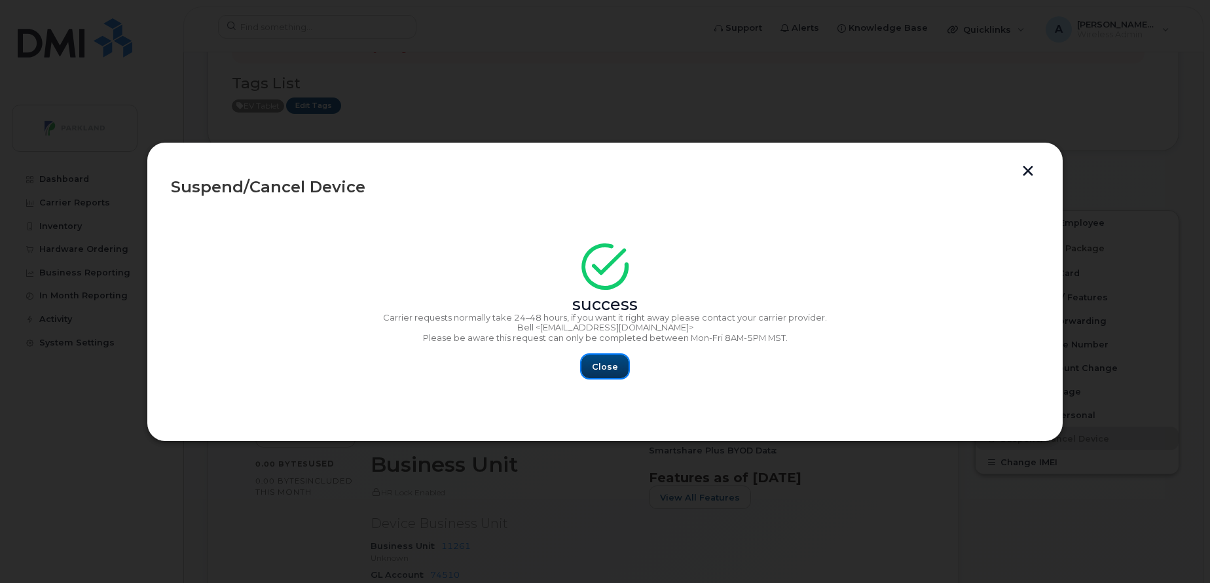
click at [604, 367] on span "Close" at bounding box center [605, 367] width 26 height 12
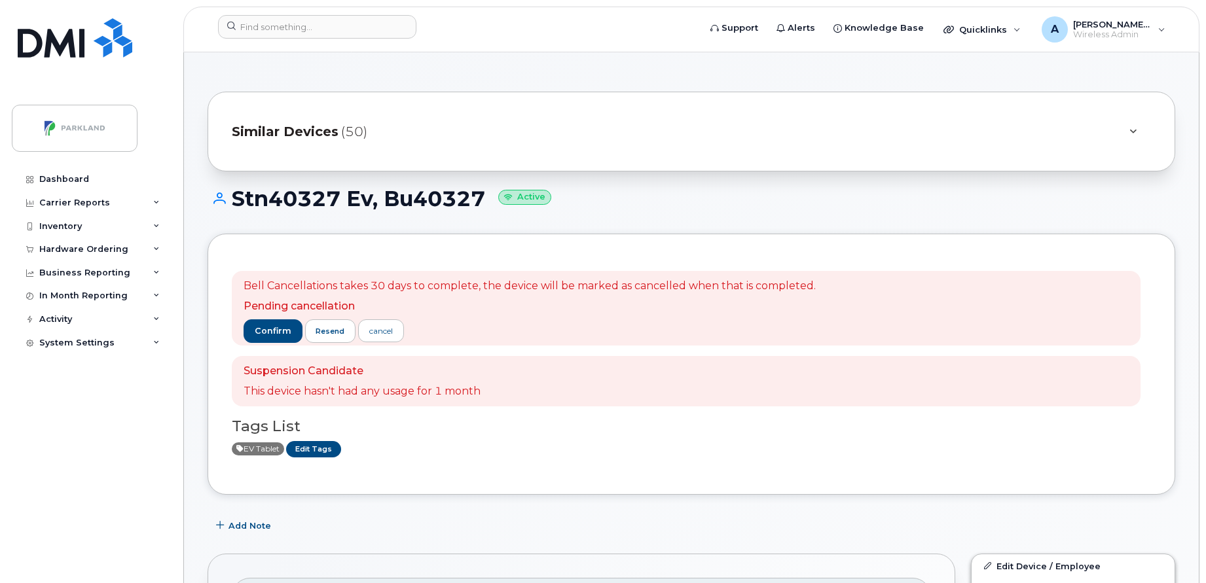
click at [251, 221] on div "Stn40327 Ev, Bu40327 Active" at bounding box center [690, 210] width 967 height 46
click at [268, 339] on button "confirm" at bounding box center [272, 331] width 59 height 24
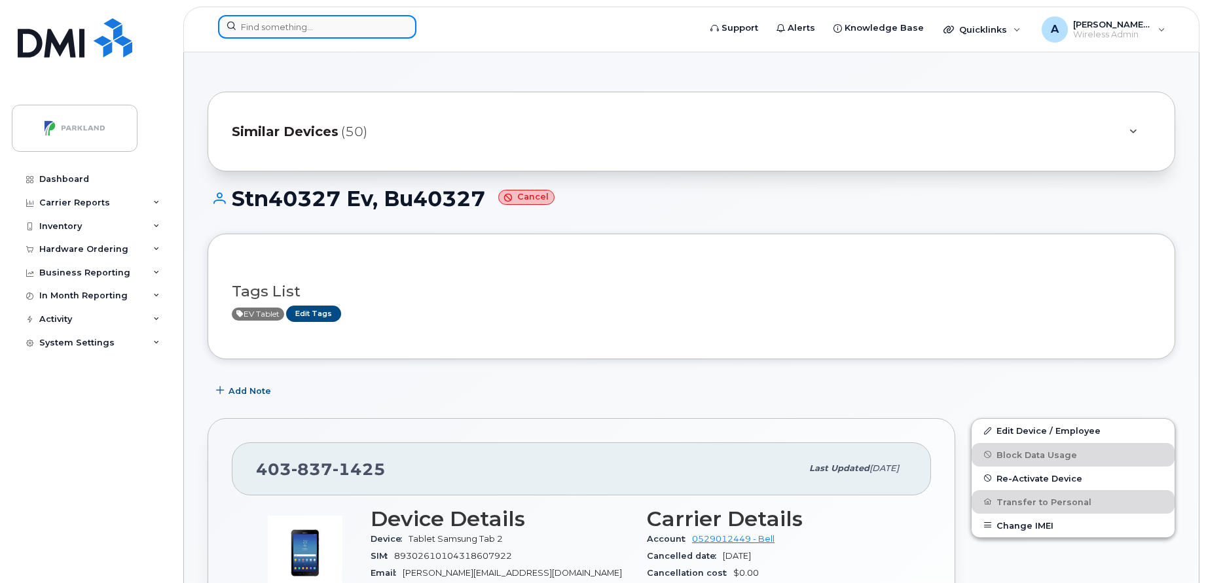
click at [276, 31] on input at bounding box center [317, 27] width 198 height 24
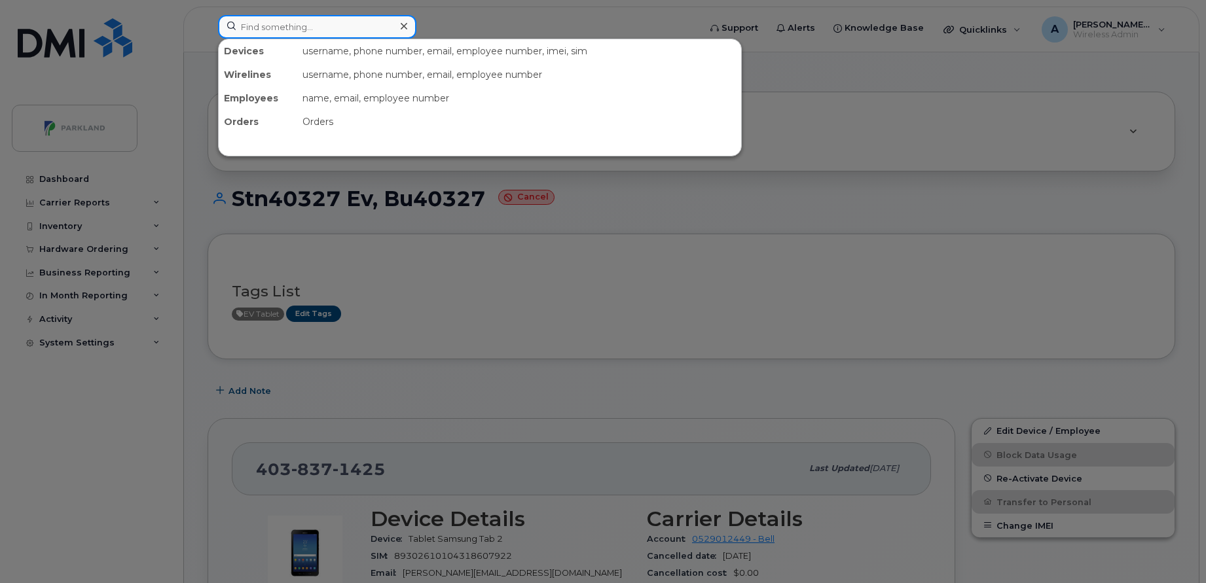
paste input "236 255 3572"
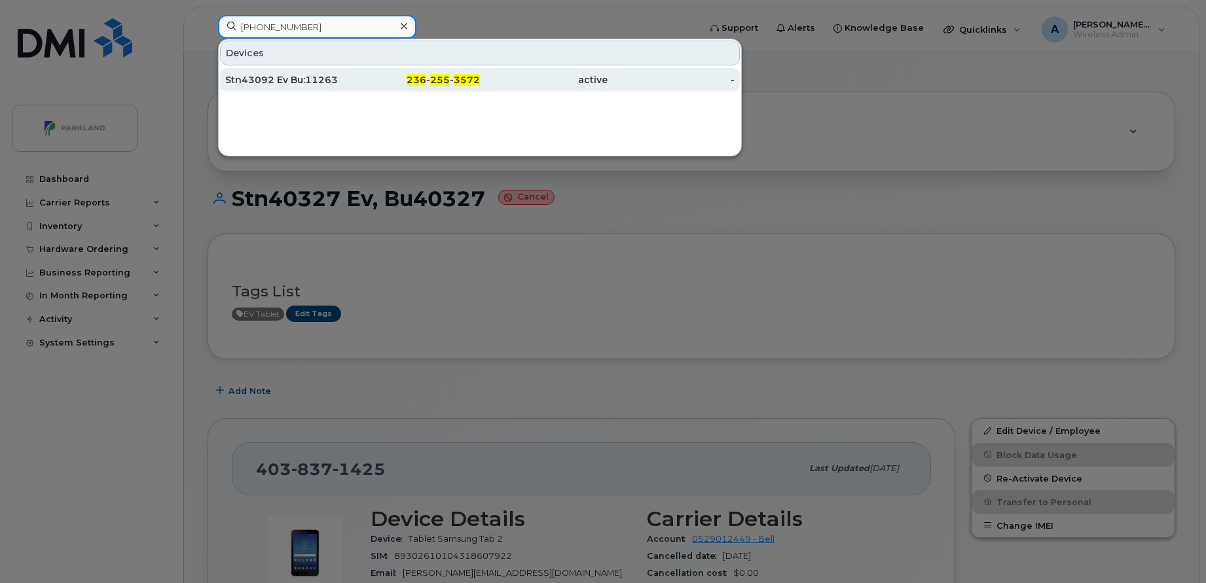
type input "236 255 3572"
click at [306, 76] on div "Stn43092 Ev Bu:11263" at bounding box center [289, 79] width 128 height 13
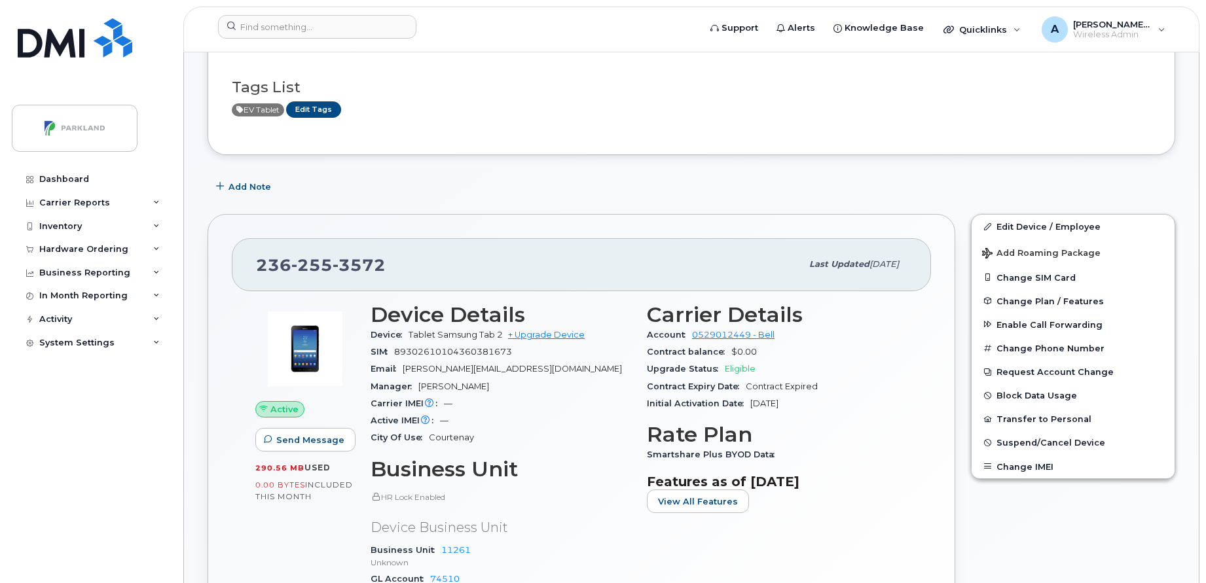
scroll to position [245, 0]
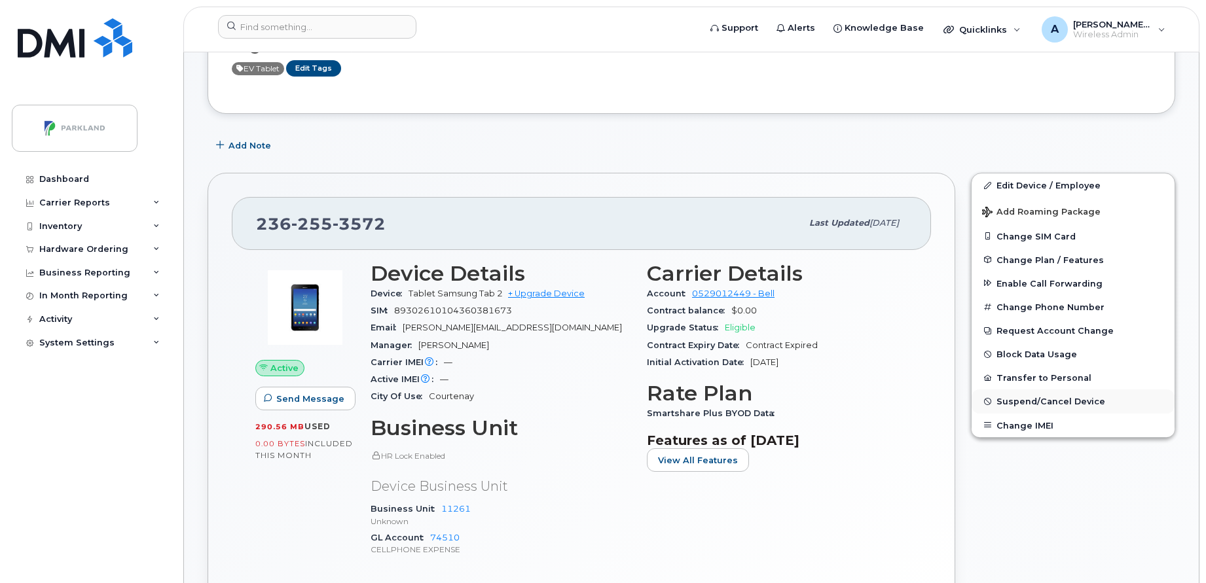
click at [1038, 397] on span "Suspend/Cancel Device" at bounding box center [1050, 402] width 109 height 10
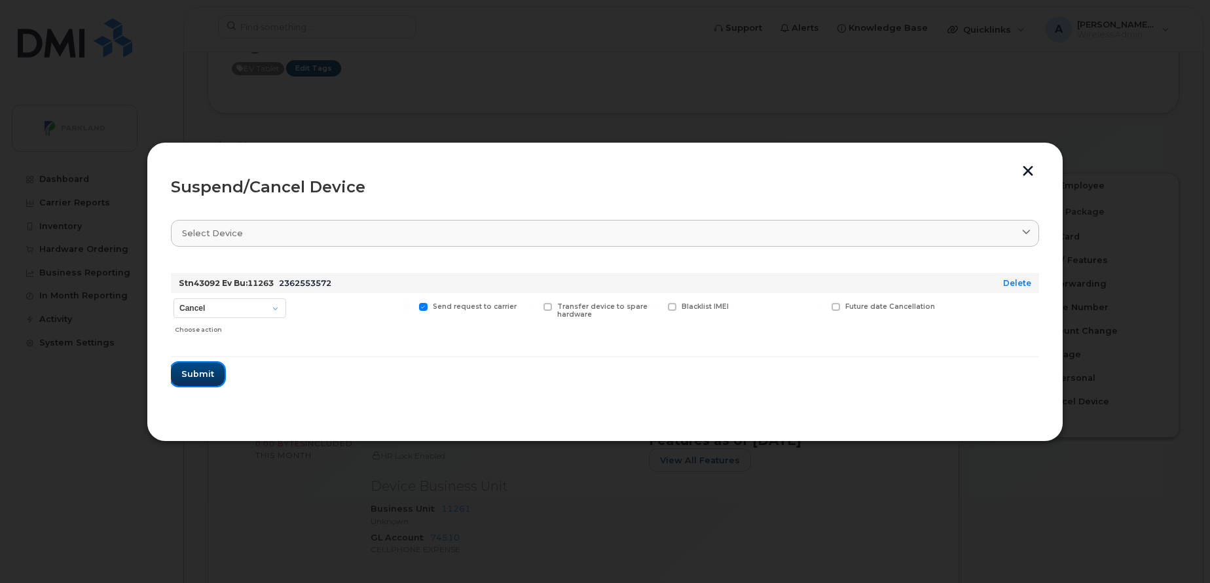
click at [194, 371] on span "Submit" at bounding box center [197, 374] width 33 height 12
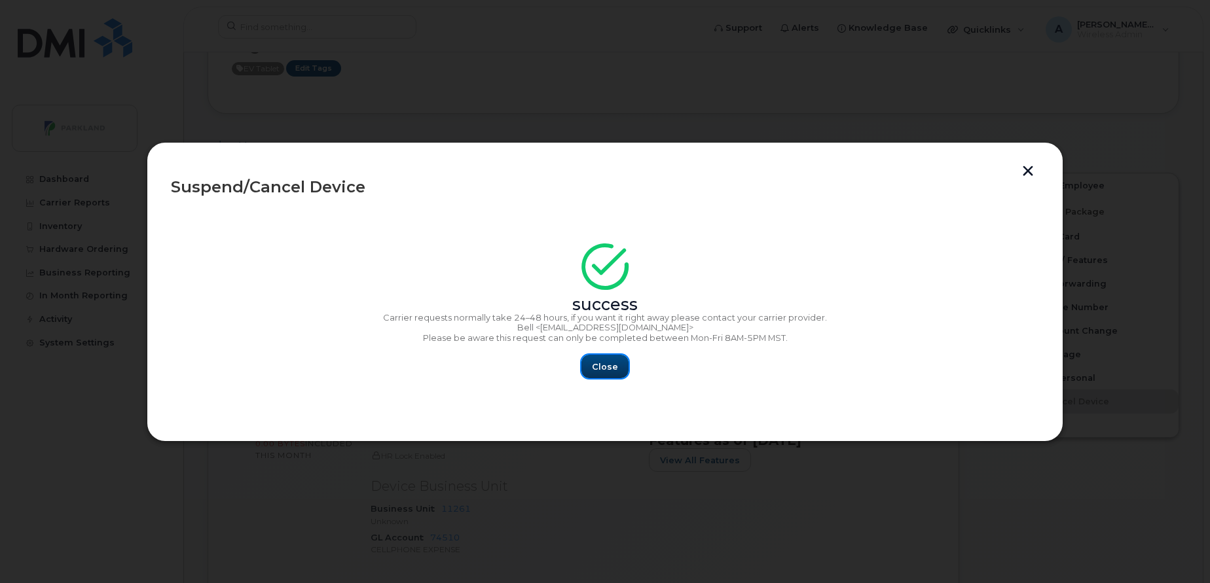
click at [614, 378] on button "Close" at bounding box center [604, 367] width 47 height 24
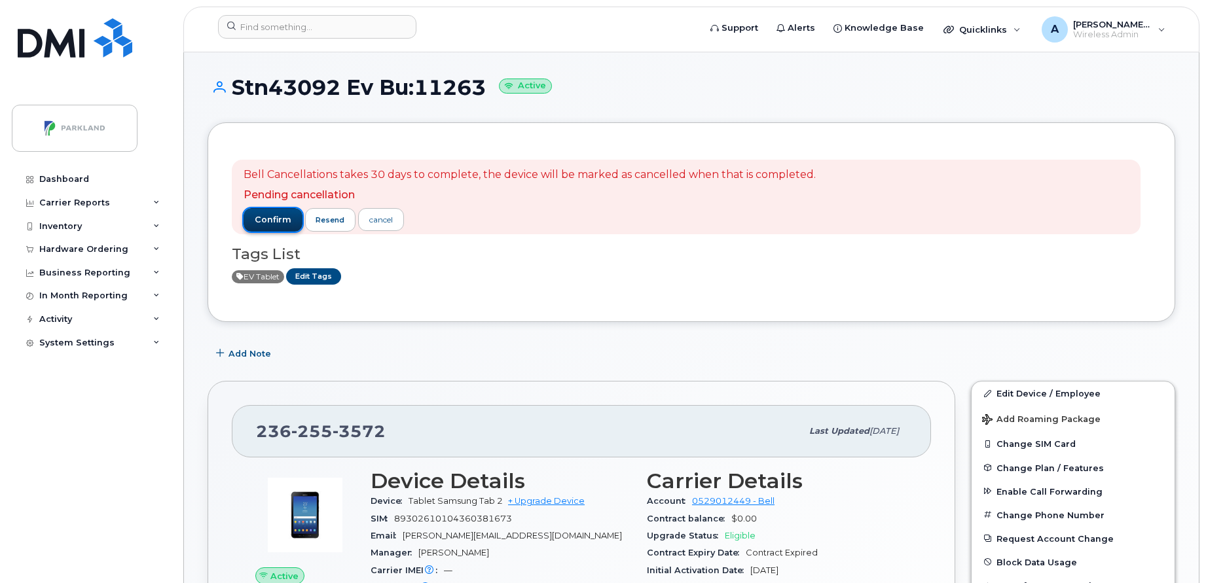
click at [683, 223] on div "confirm resend cancel" at bounding box center [529, 220] width 572 height 24
click at [266, 219] on span "confirm" at bounding box center [273, 220] width 37 height 12
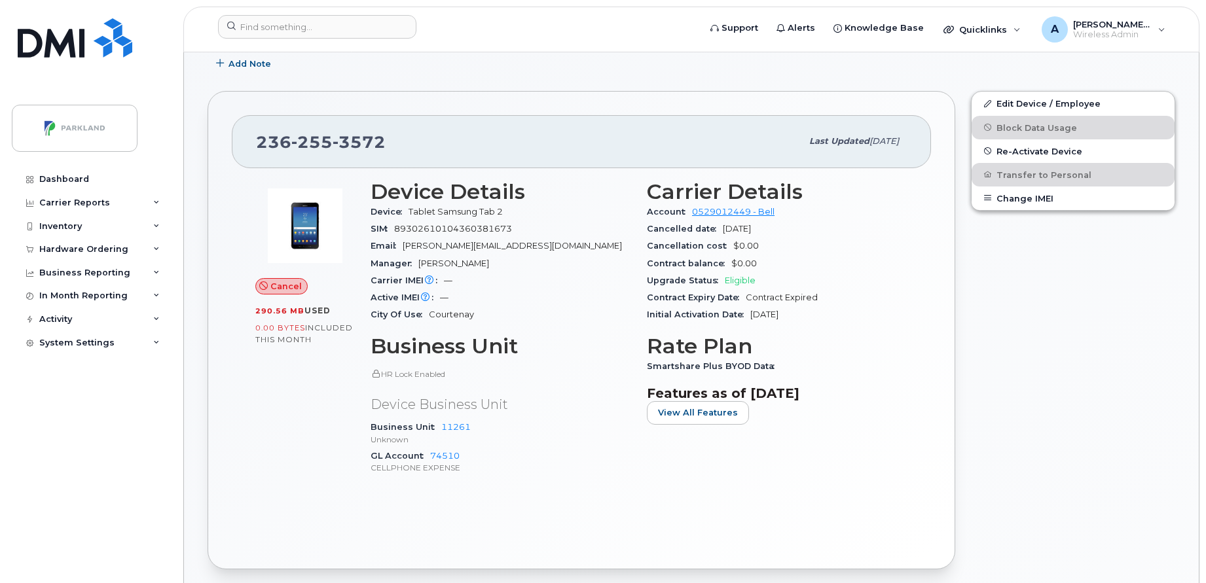
scroll to position [327, 0]
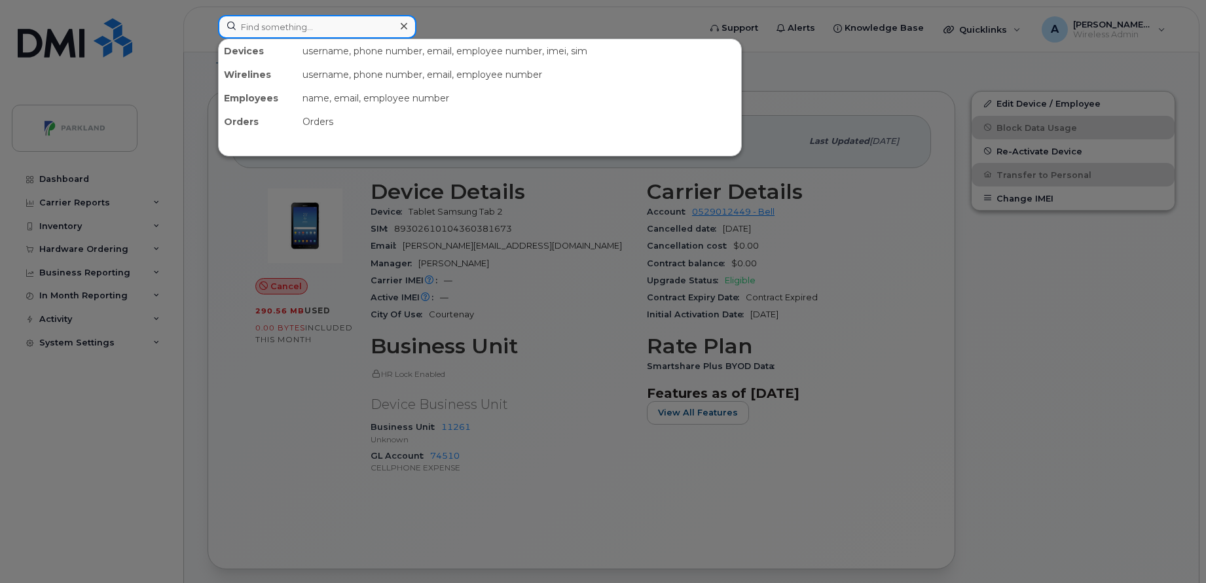
click at [368, 37] on input at bounding box center [317, 27] width 198 height 24
paste input "587-583-4831"
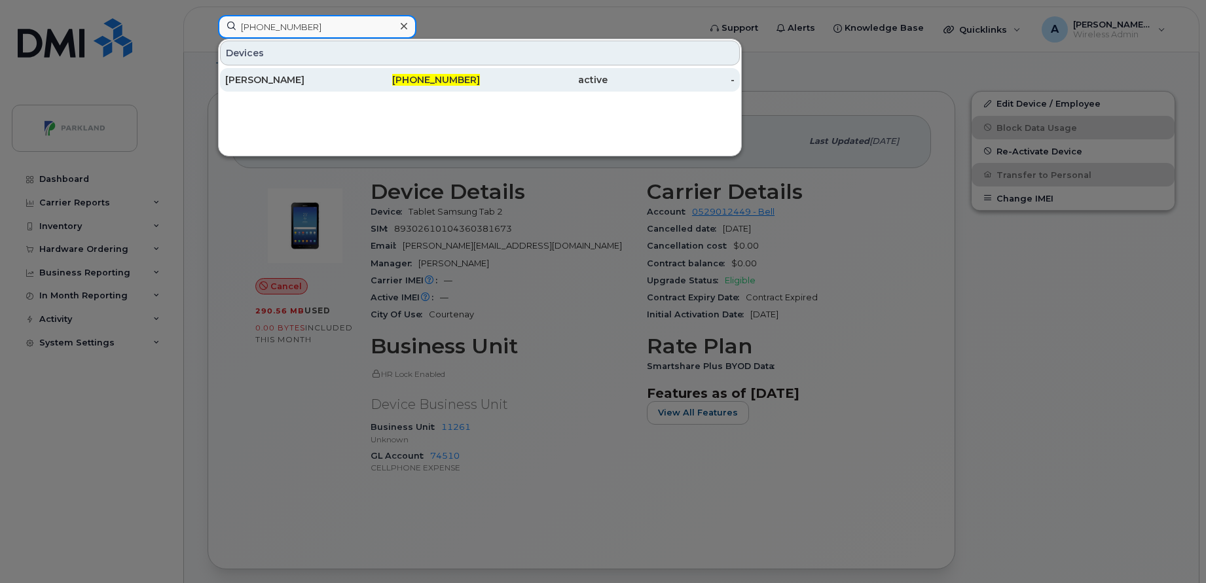
type input "587-583-4831"
click at [344, 76] on div "[PERSON_NAME]" at bounding box center [289, 79] width 128 height 13
